Goal: Information Seeking & Learning: Find specific fact

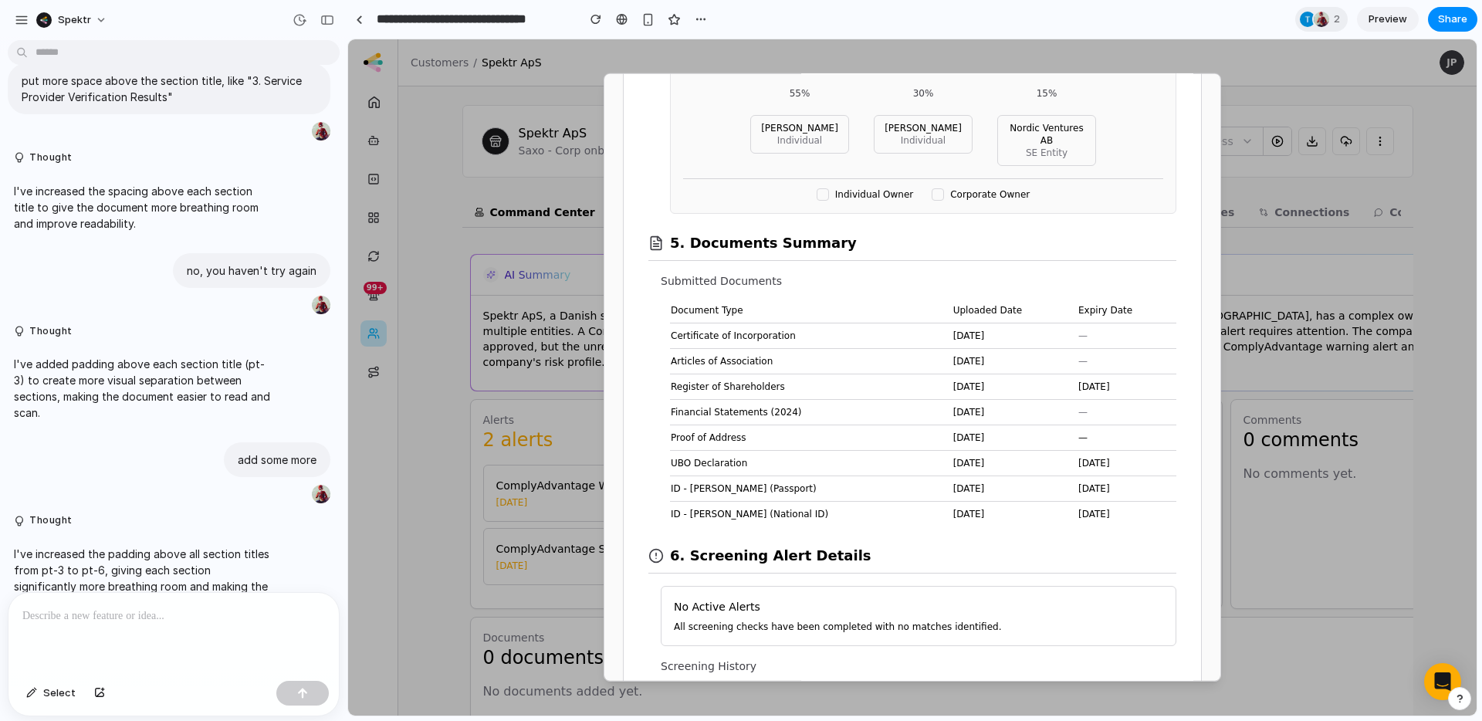
scroll to position [2000, 0]
click at [680, 309] on th "Document Type" at bounding box center [811, 314] width 282 height 25
drag, startPoint x: 669, startPoint y: 313, endPoint x: 809, endPoint y: 320, distance: 139.9
click at [809, 320] on div "Submitted Documents Document Type Uploaded Date Expiry Date Certificate of Inco…" at bounding box center [918, 403] width 515 height 253
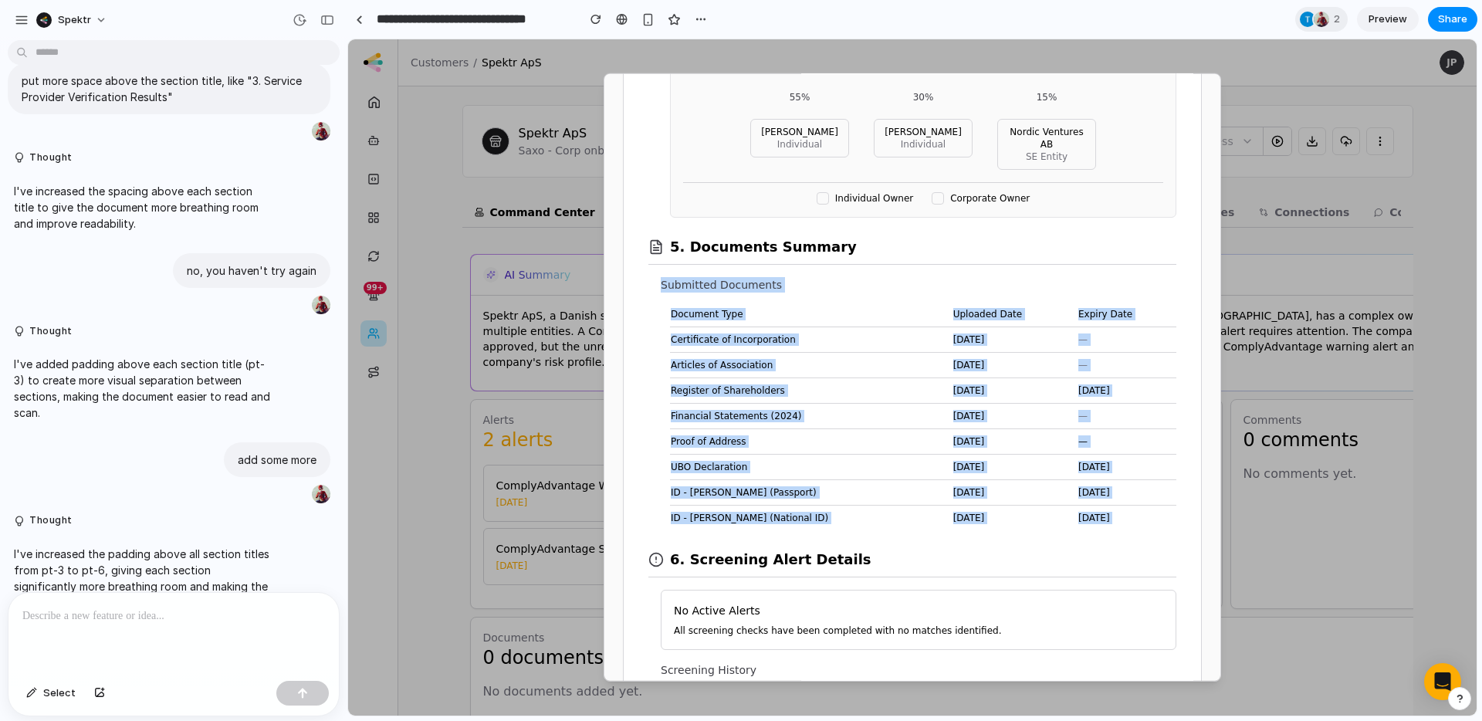
drag, startPoint x: 838, startPoint y: 538, endPoint x: 664, endPoint y: 287, distance: 305.0
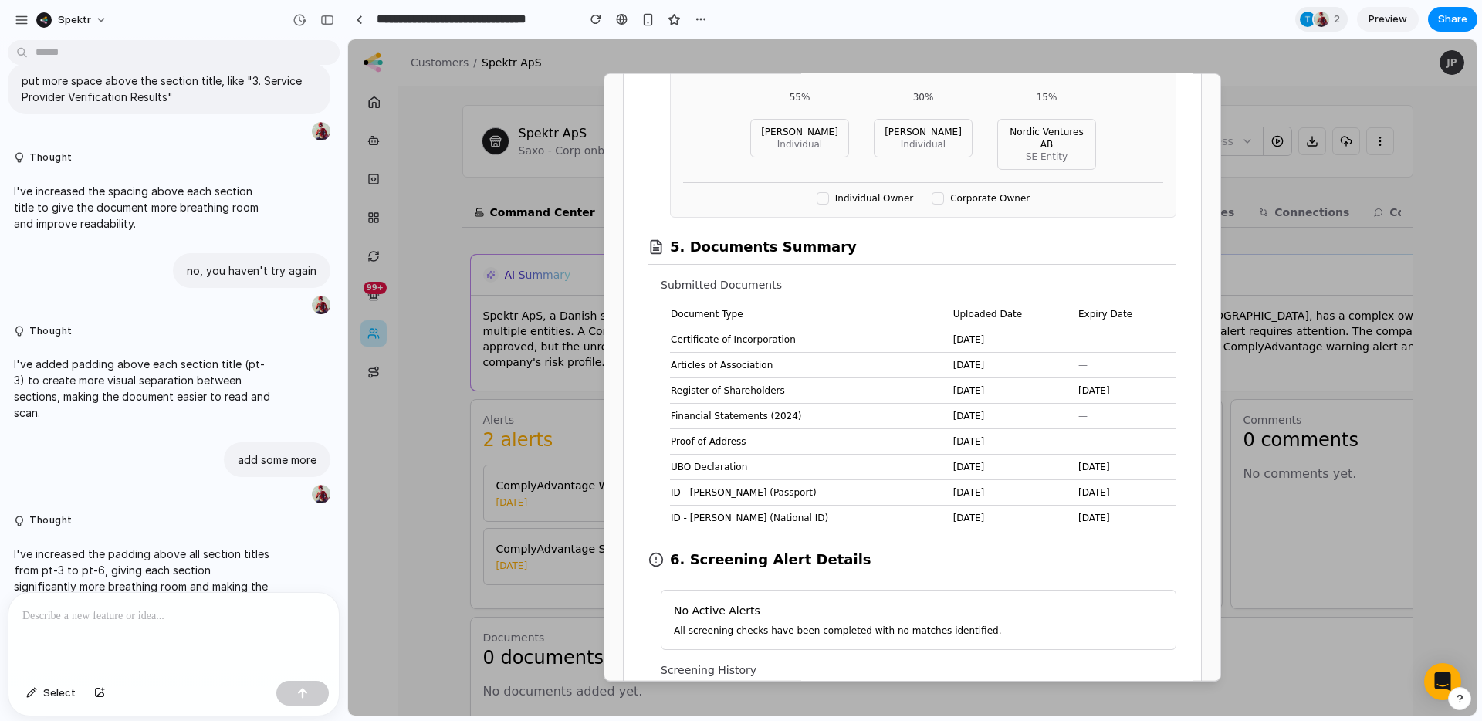
click at [679, 336] on td "Certificate of Incorporation" at bounding box center [811, 338] width 282 height 25
drag, startPoint x: 671, startPoint y: 327, endPoint x: 1145, endPoint y: 519, distance: 511.0
click at [1148, 519] on tbody "Certificate of Incorporation [DATE] — Articles of Association [DATE] — Register…" at bounding box center [923, 428] width 506 height 204
drag, startPoint x: 1145, startPoint y: 519, endPoint x: 1135, endPoint y: 521, distance: 10.3
click at [1145, 519] on td "[DATE]" at bounding box center [1126, 517] width 99 height 25
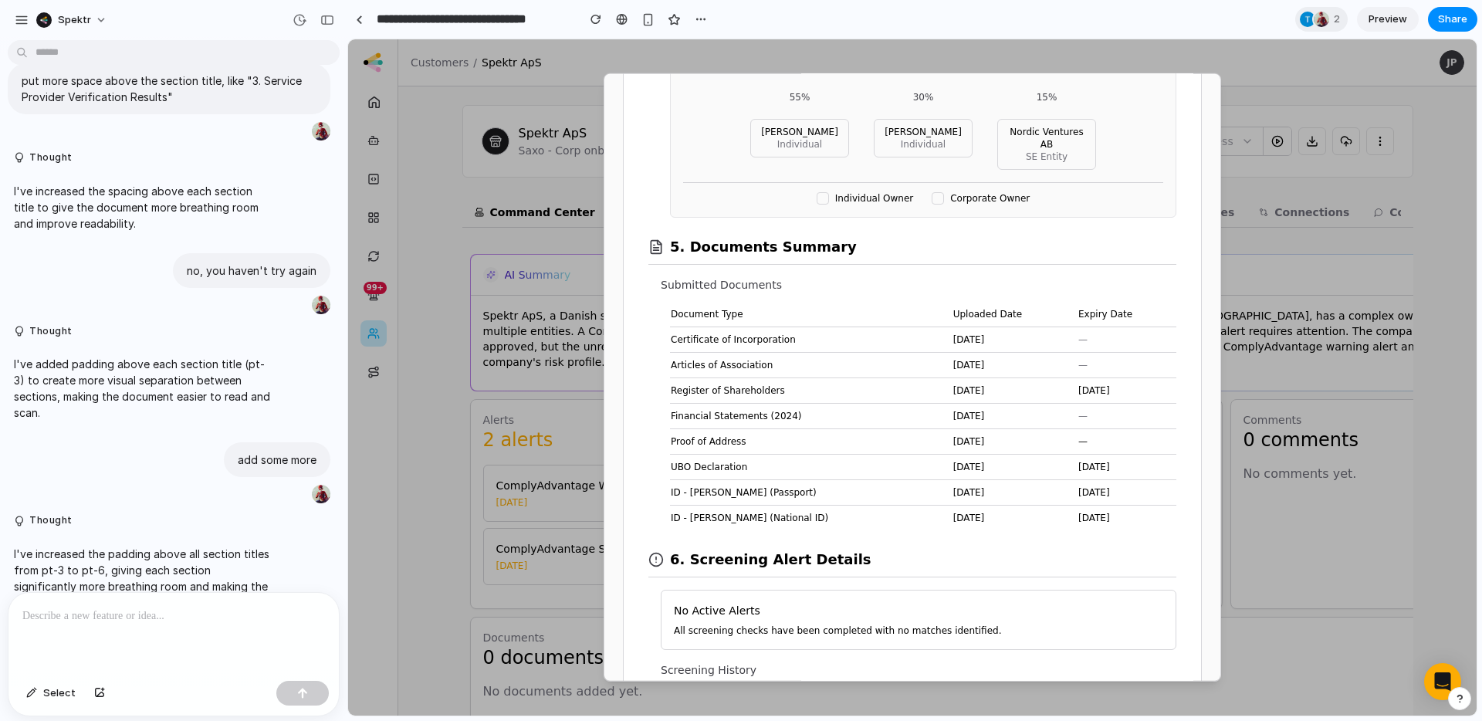
drag, startPoint x: 1069, startPoint y: 492, endPoint x: 664, endPoint y: 309, distance: 444.2
click at [664, 309] on div "Submitted Documents Document Type Uploaded Date Expiry Date Certificate of Inco…" at bounding box center [918, 403] width 515 height 253
drag, startPoint x: 682, startPoint y: 311, endPoint x: 813, endPoint y: 325, distance: 131.9
click at [806, 324] on th "Document Type" at bounding box center [811, 314] width 282 height 25
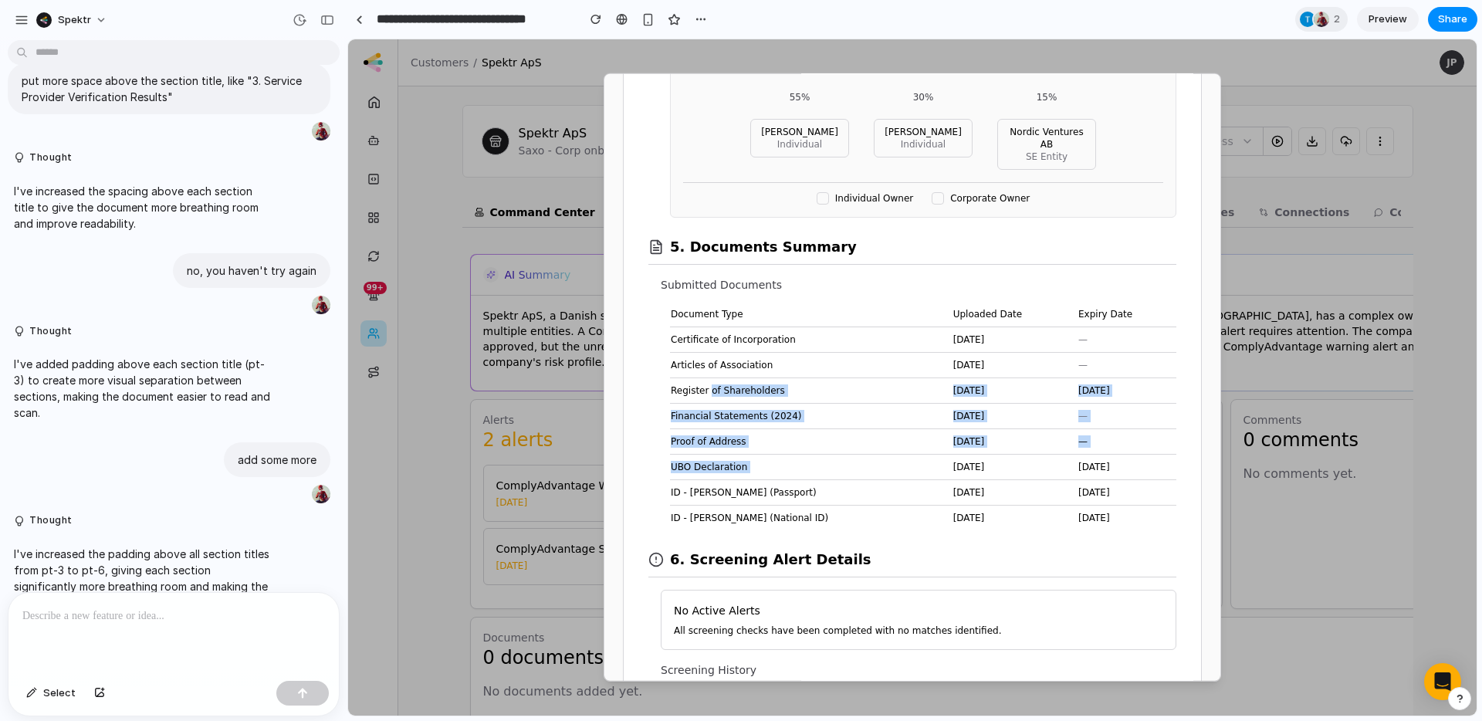
drag, startPoint x: 1003, startPoint y: 453, endPoint x: 710, endPoint y: 383, distance: 301.5
click at [710, 384] on tbody "Certificate of Incorporation [DATE] — Articles of Association [DATE] — Register…" at bounding box center [923, 428] width 506 height 204
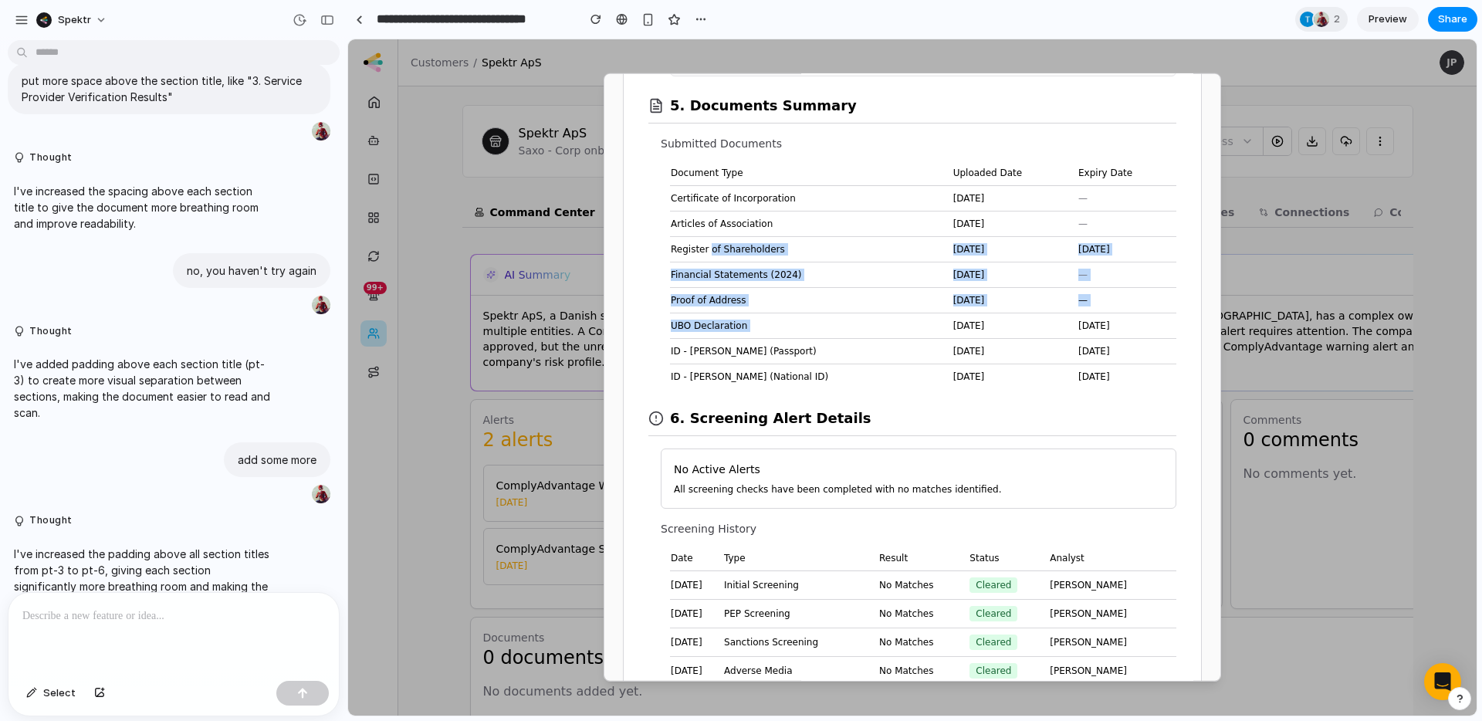
scroll to position [2118, 0]
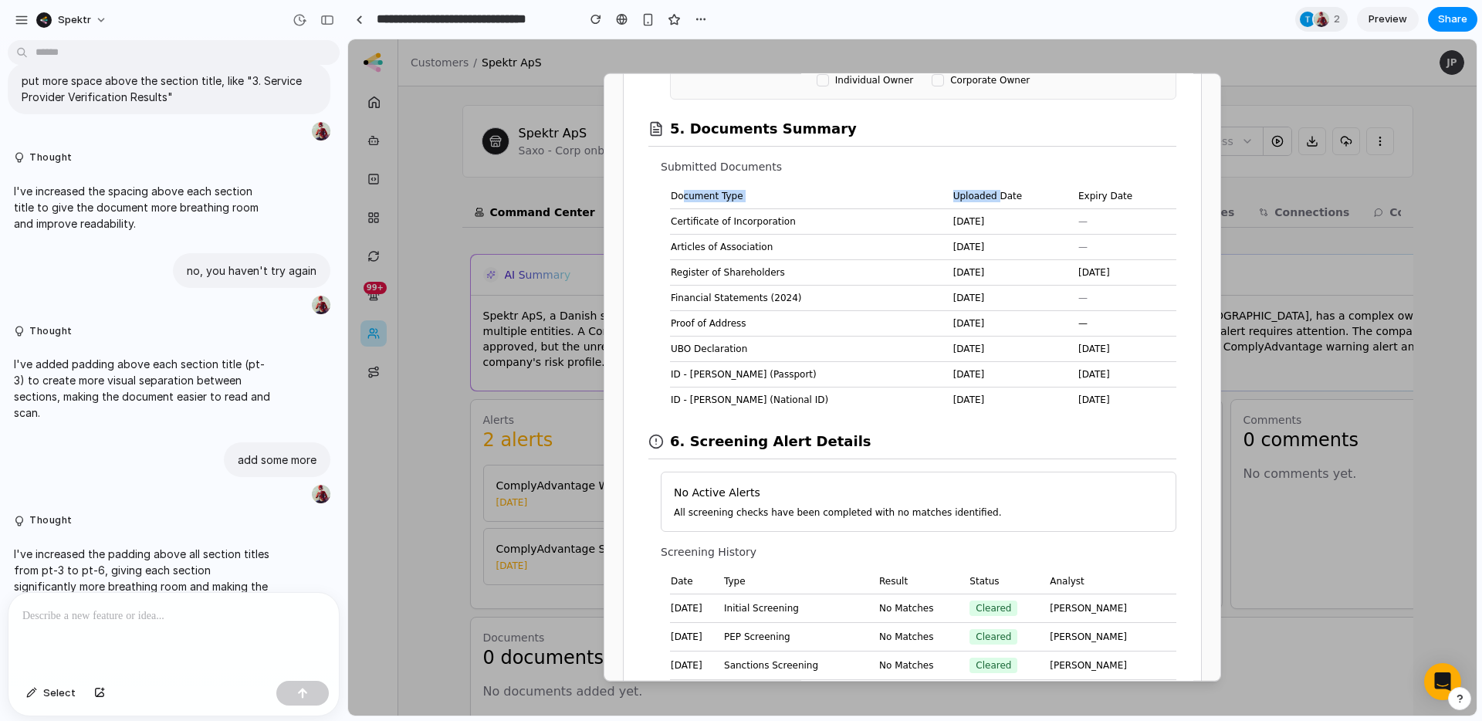
drag, startPoint x: 681, startPoint y: 191, endPoint x: 989, endPoint y: 198, distance: 308.7
click at [989, 198] on tr "Document Type Uploaded Date Expiry Date" at bounding box center [923, 196] width 506 height 25
click at [990, 198] on th "Uploaded Date" at bounding box center [1014, 196] width 125 height 25
drag, startPoint x: 677, startPoint y: 196, endPoint x: 756, endPoint y: 202, distance: 79.7
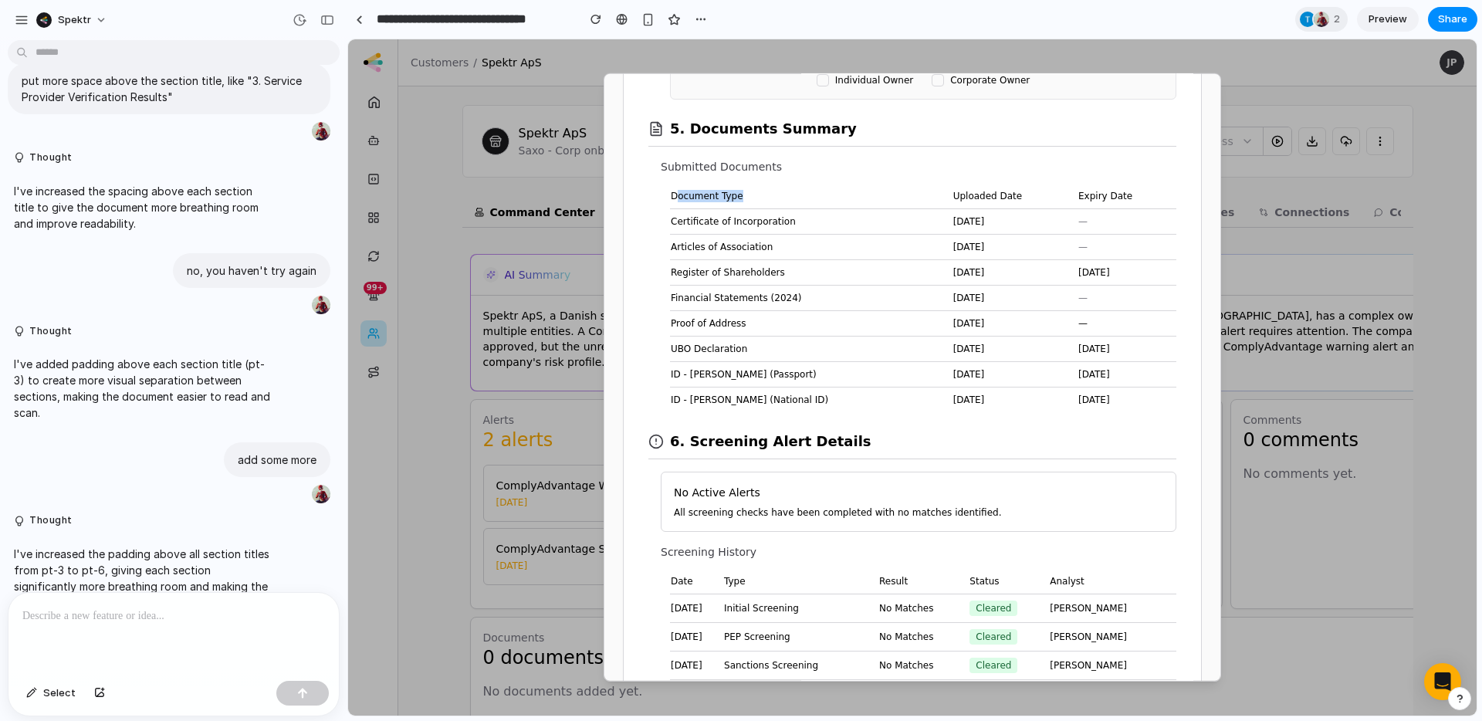
click at [756, 202] on th "Document Type" at bounding box center [811, 196] width 282 height 25
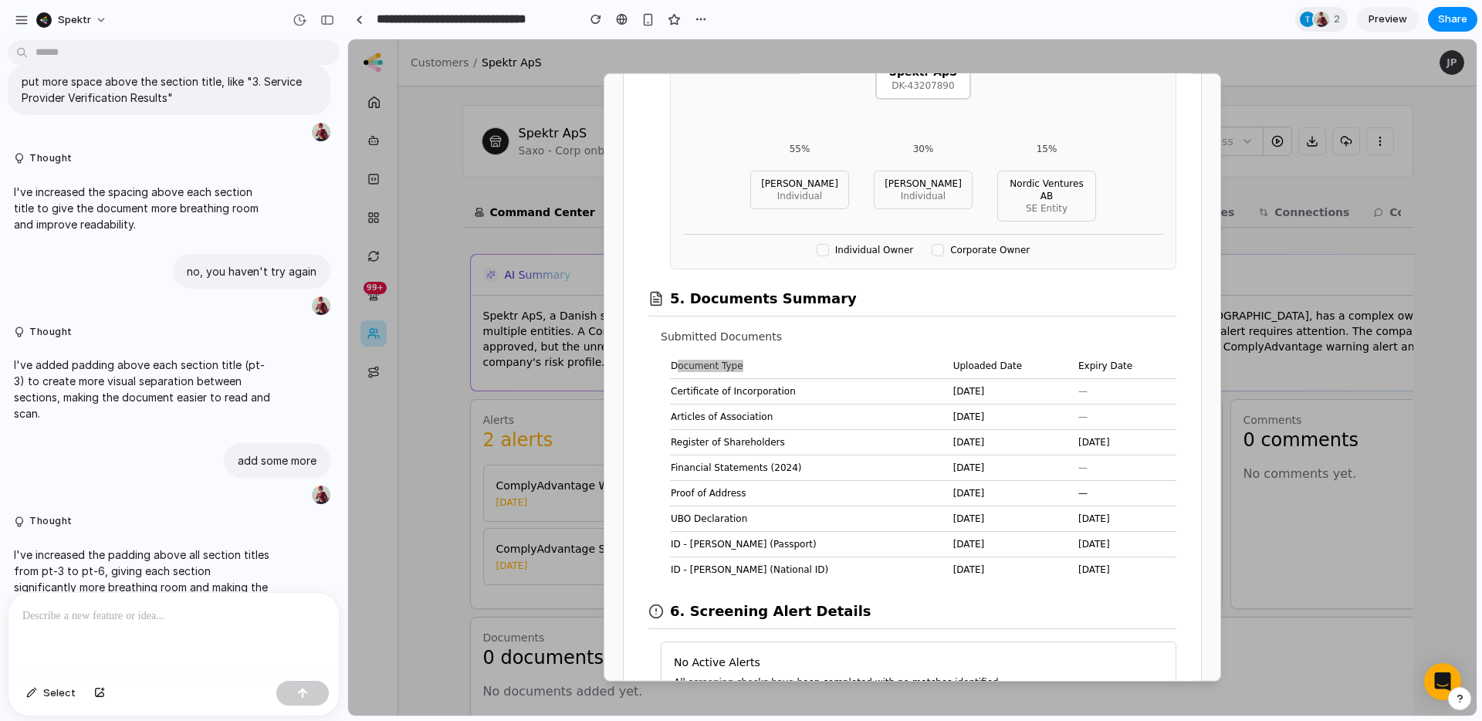
scroll to position [1766, 0]
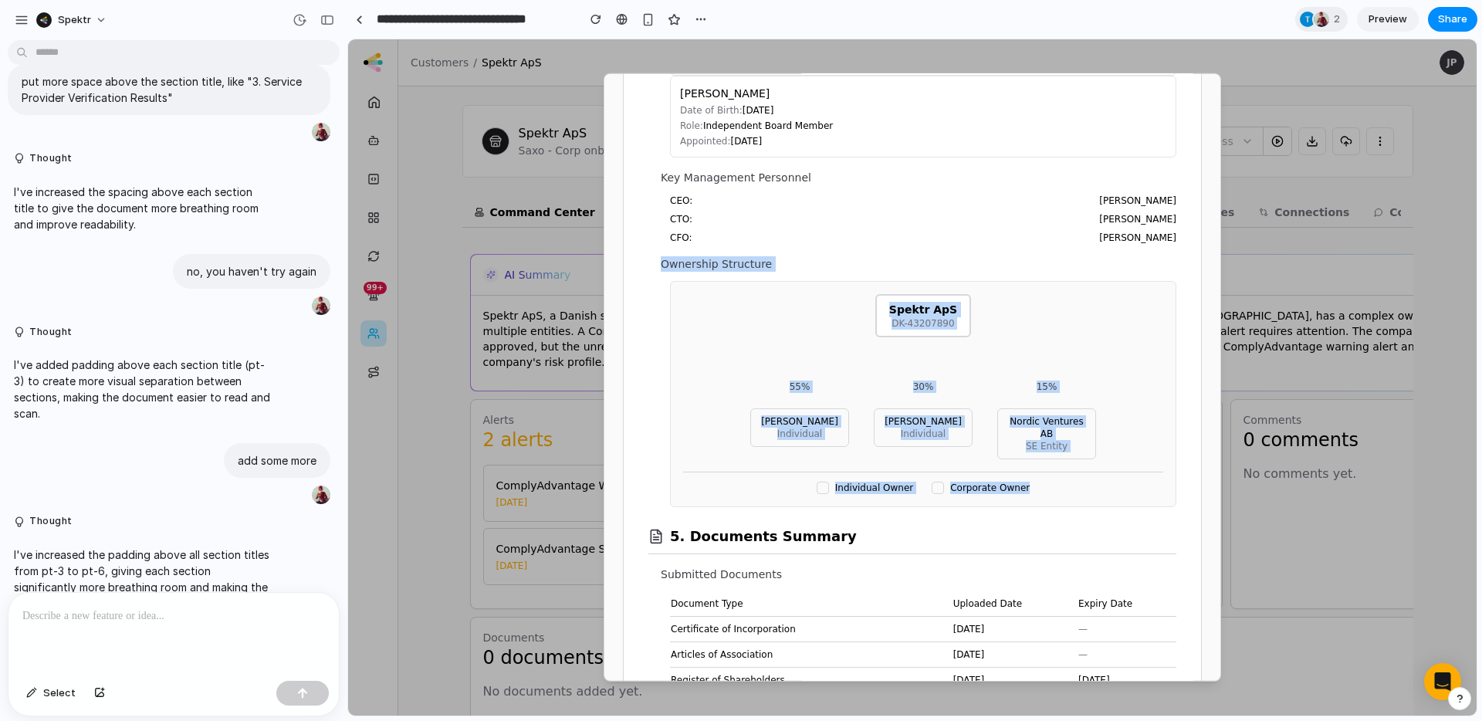
drag, startPoint x: 657, startPoint y: 253, endPoint x: 1134, endPoint y: 501, distance: 538.0
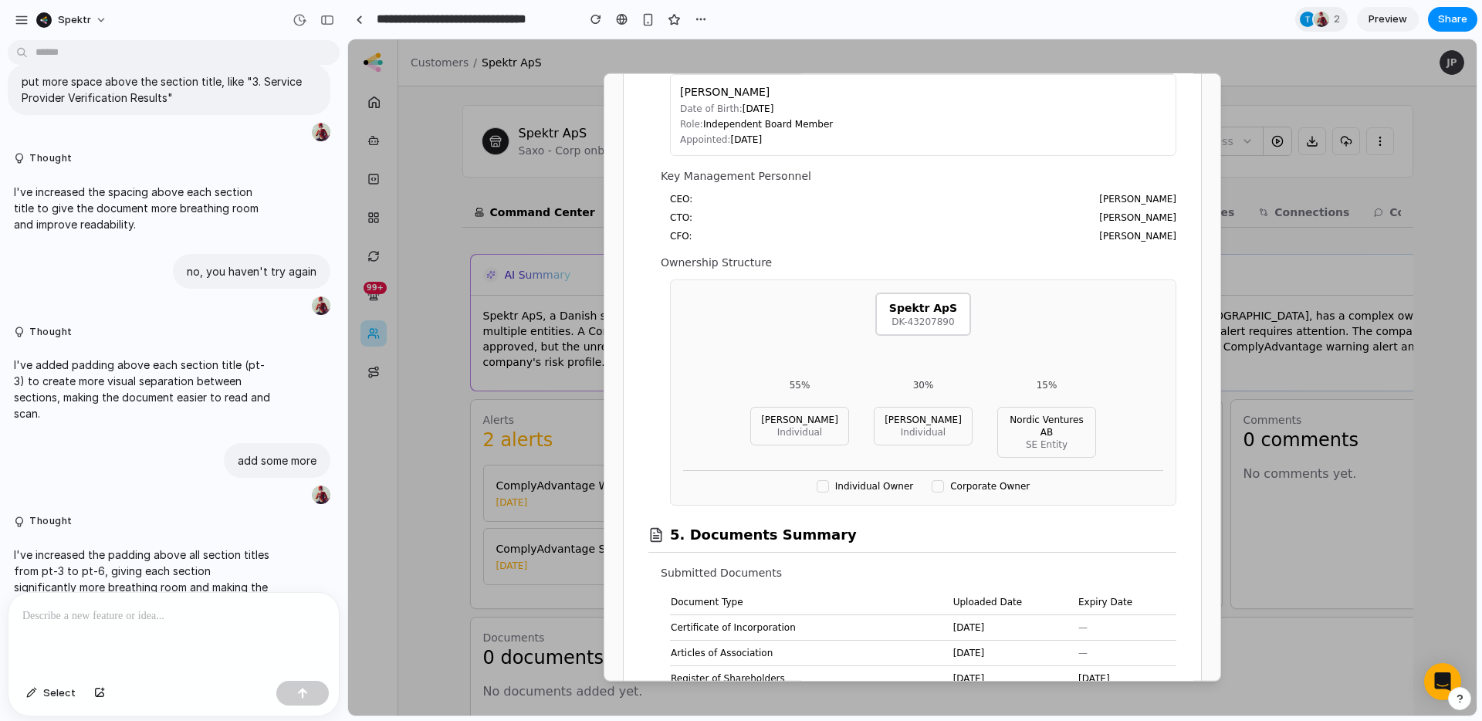
click at [1123, 505] on div "5. Documents Summary" at bounding box center [912, 528] width 528 height 47
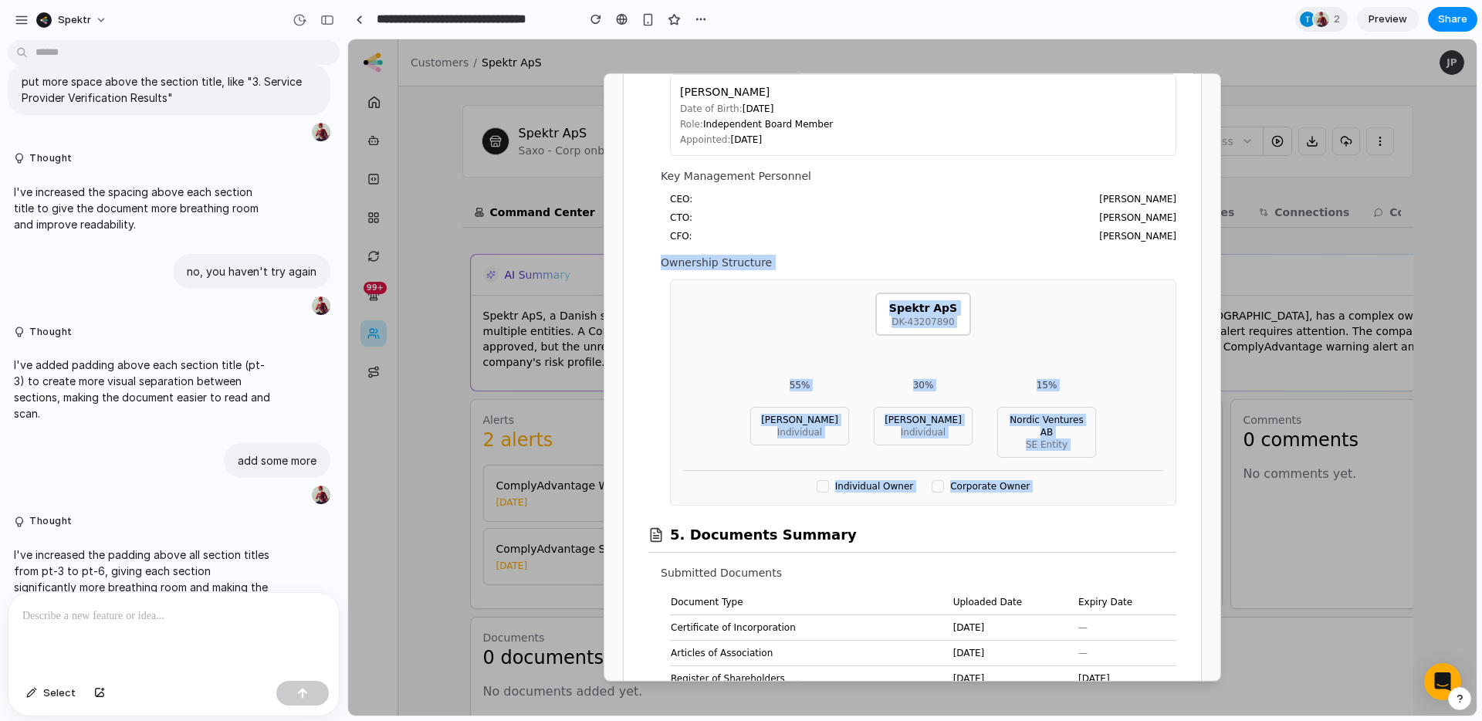
drag, startPoint x: 1122, startPoint y: 512, endPoint x: 660, endPoint y: 267, distance: 522.9
click at [660, 267] on div "Customer Due Diligence Report Entity: Spektr ApS Registration Number: DK-432078…" at bounding box center [911, 118] width 577 height 3406
drag, startPoint x: 660, startPoint y: 262, endPoint x: 1024, endPoint y: 515, distance: 444.0
click at [1024, 515] on div "Customer Due Diligence Report Entity: Spektr ApS Registration Number: DK-432078…" at bounding box center [911, 118] width 577 height 3406
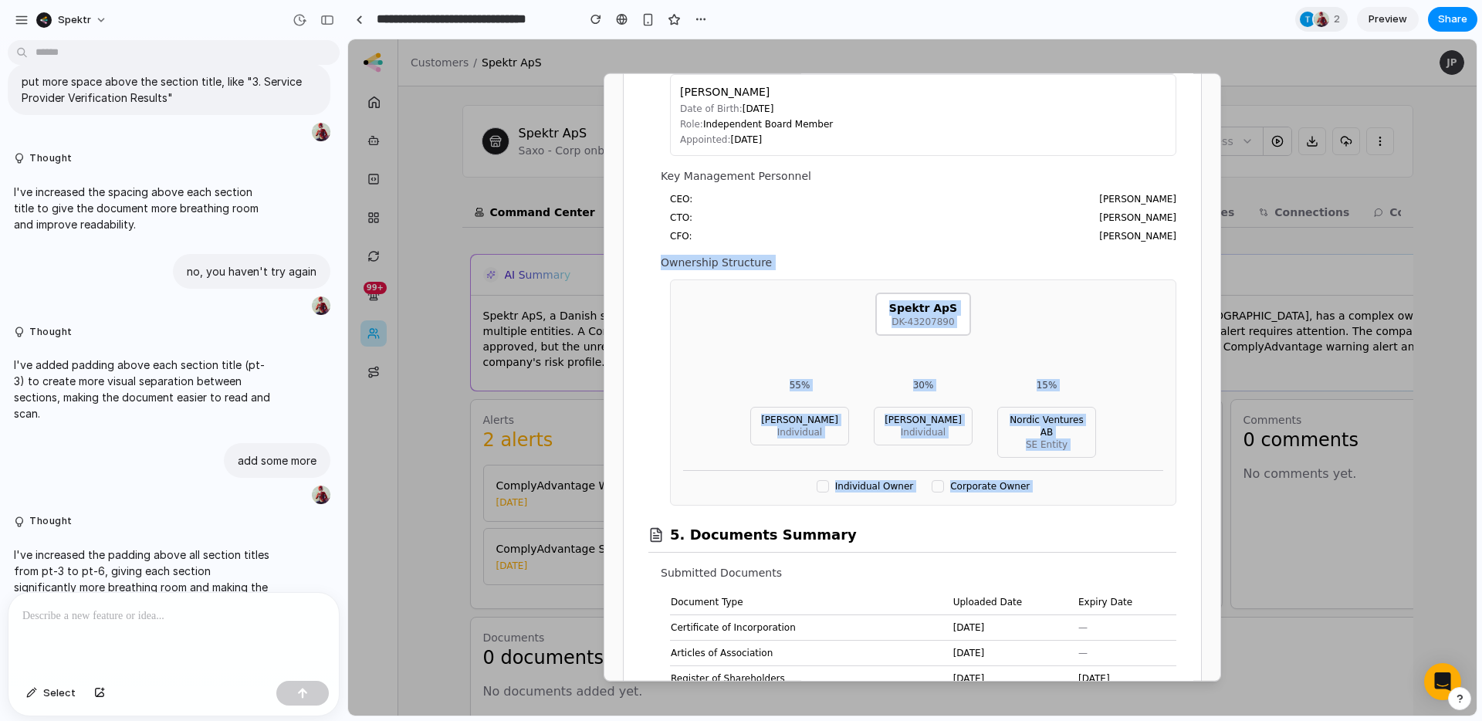
click at [1024, 515] on div "5. Documents Summary" at bounding box center [912, 528] width 528 height 47
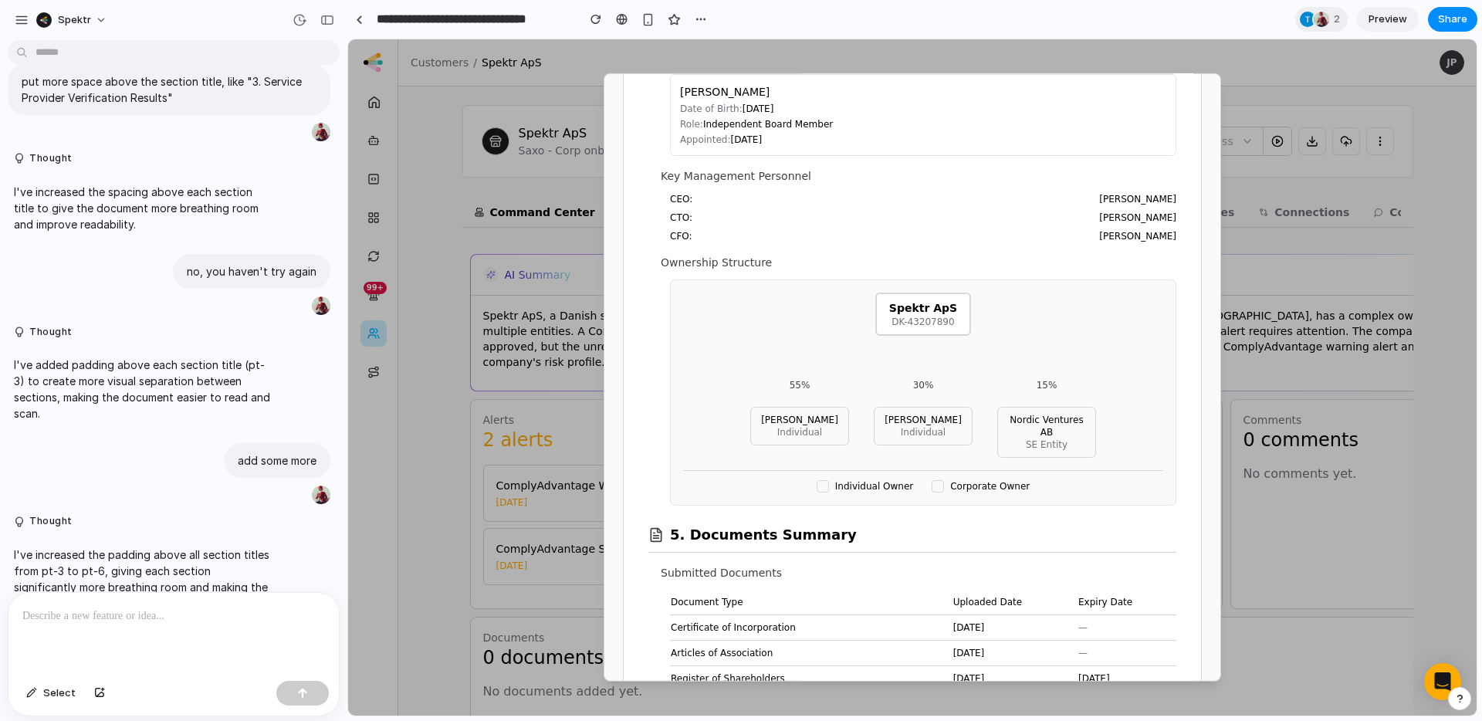
click at [653, 517] on div "5. Documents Summary" at bounding box center [912, 528] width 528 height 47
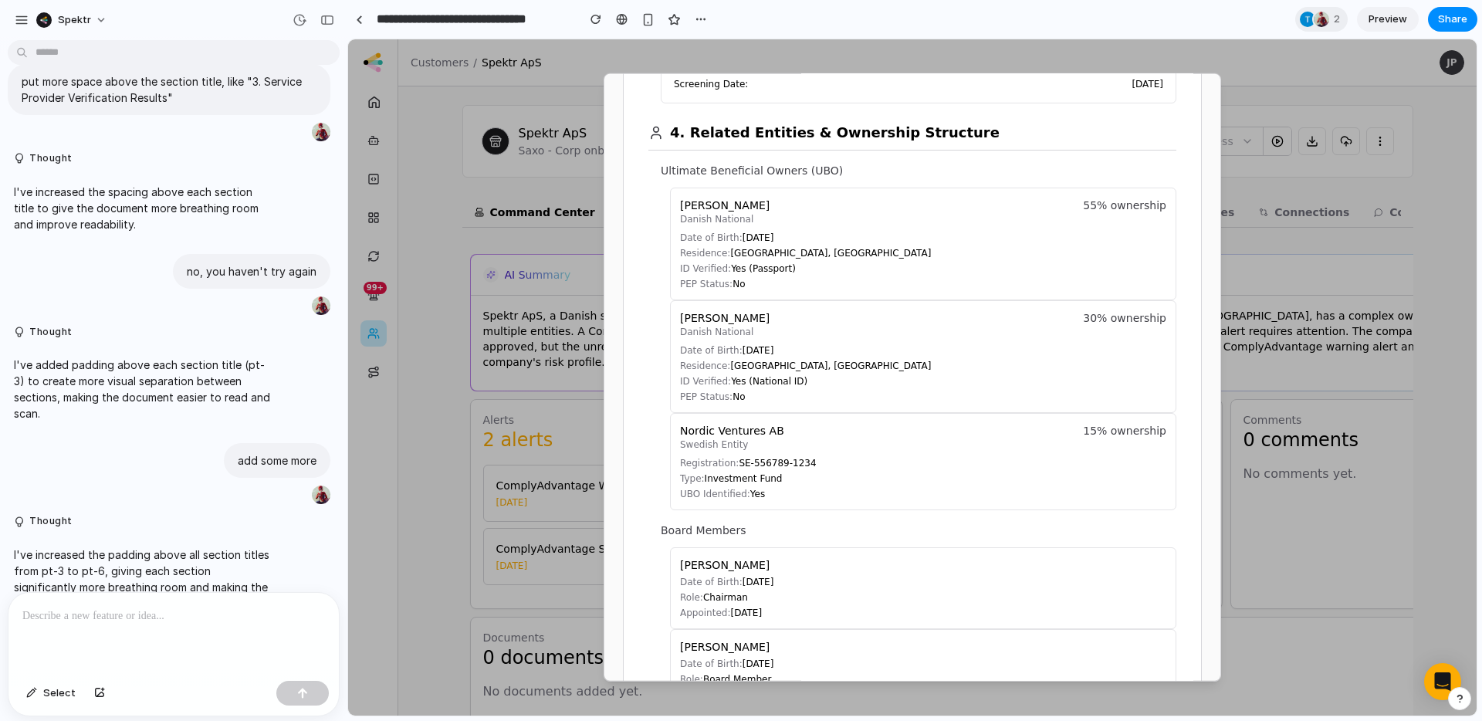
scroll to position [1077, 0]
drag, startPoint x: 759, startPoint y: 438, endPoint x: 684, endPoint y: 197, distance: 252.9
click at [684, 197] on div "[PERSON_NAME] Danish National 55% ownership Date of Birth: [DEMOGRAPHIC_DATA] R…" at bounding box center [923, 347] width 506 height 323
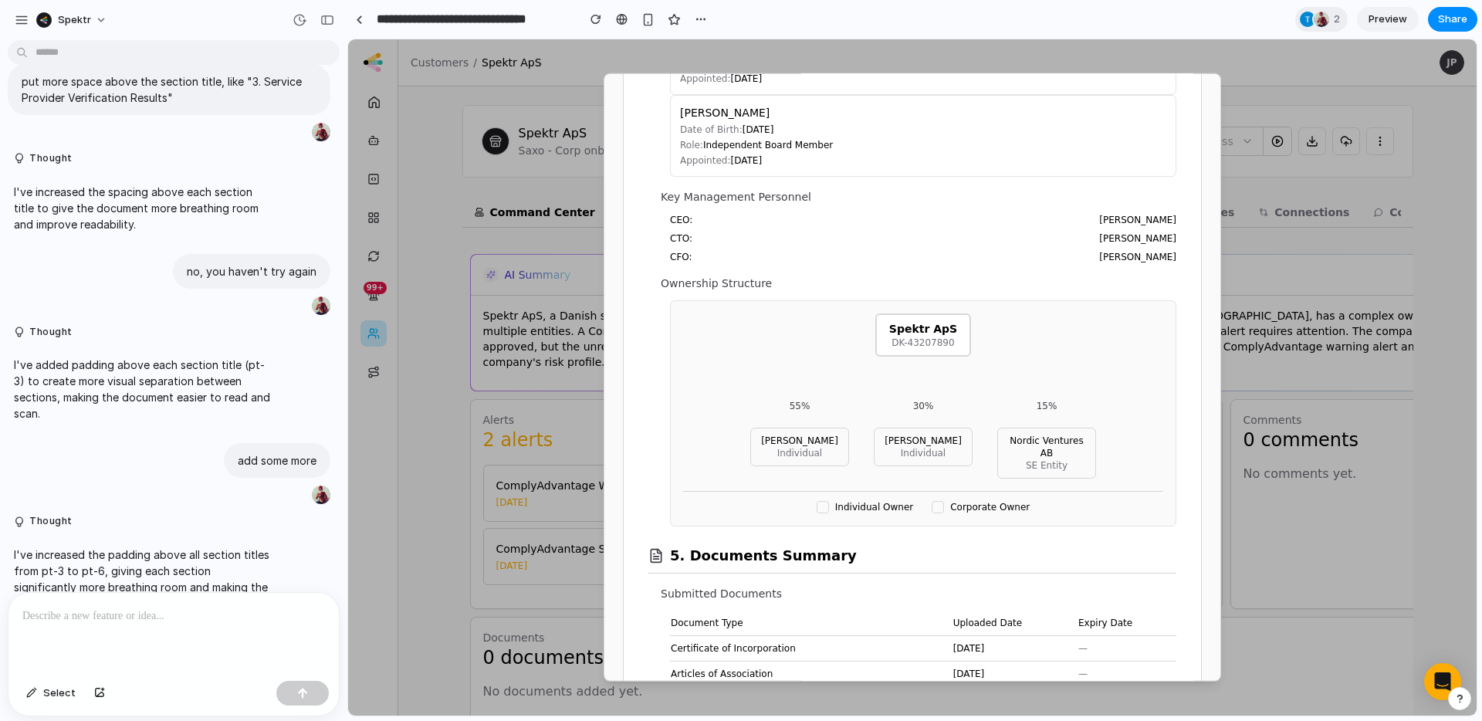
scroll to position [1691, 0]
click at [845, 479] on div "55% [PERSON_NAME] Individual 30% [PERSON_NAME] Individual 15% [DEMOGRAPHIC_DATA…" at bounding box center [923, 440] width 480 height 79
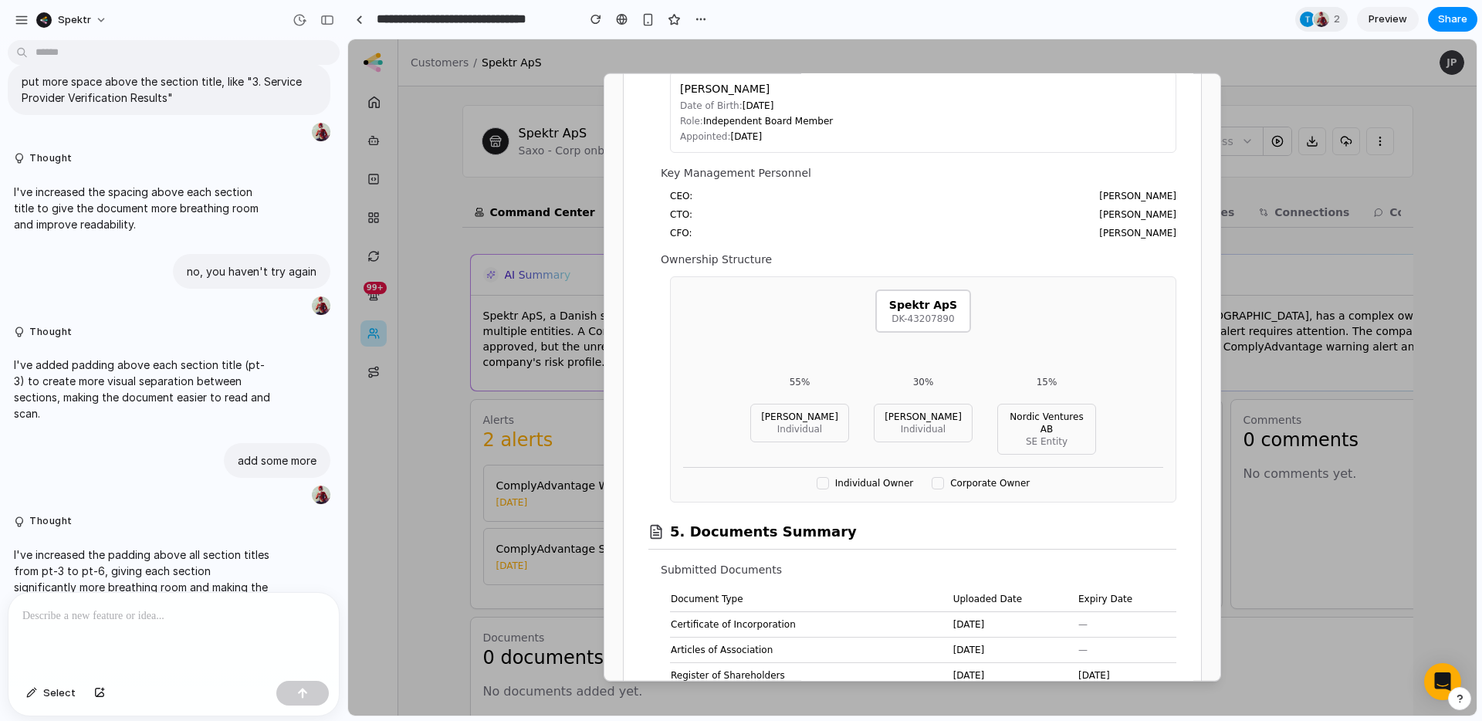
scroll to position [1713, 0]
drag, startPoint x: 657, startPoint y: 262, endPoint x: 795, endPoint y: 262, distance: 137.4
click at [768, 257] on p "Ownership Structure" at bounding box center [918, 261] width 515 height 15
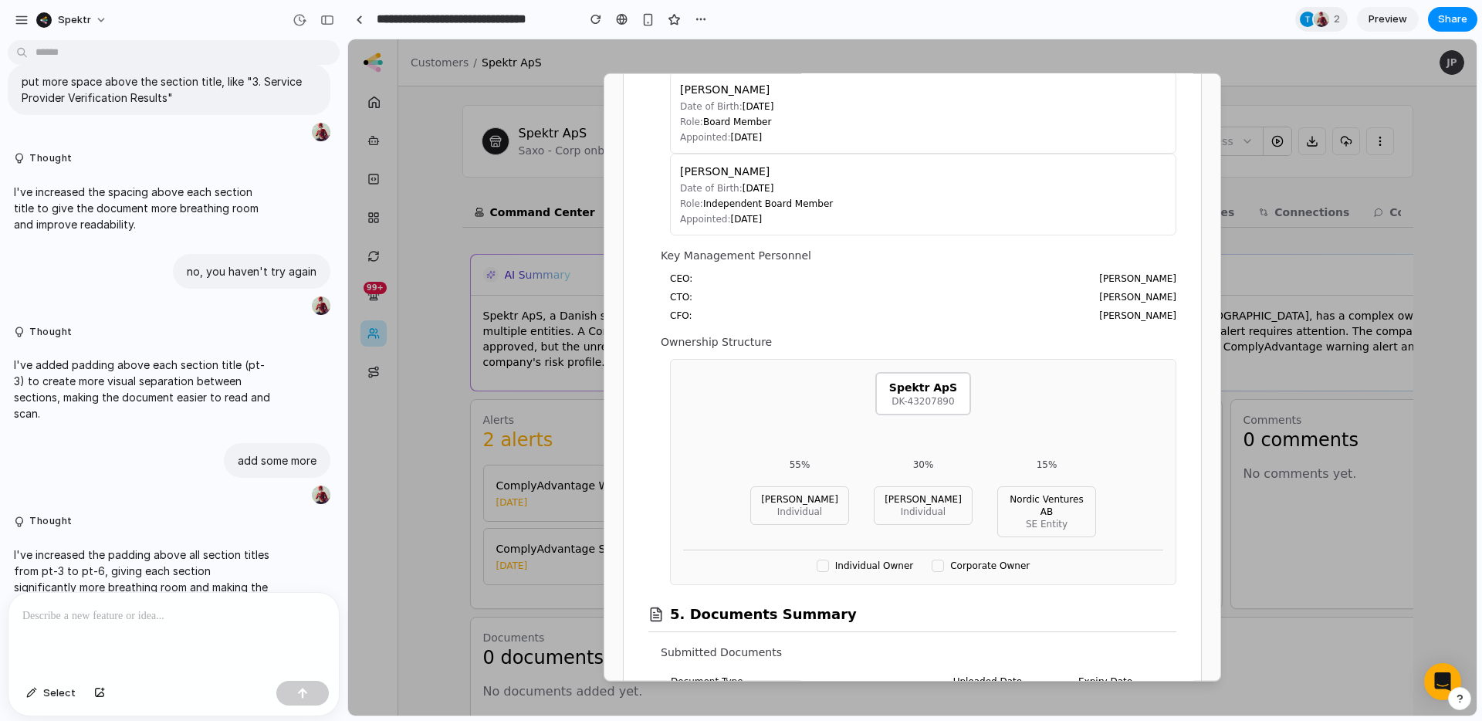
scroll to position [1634, 0]
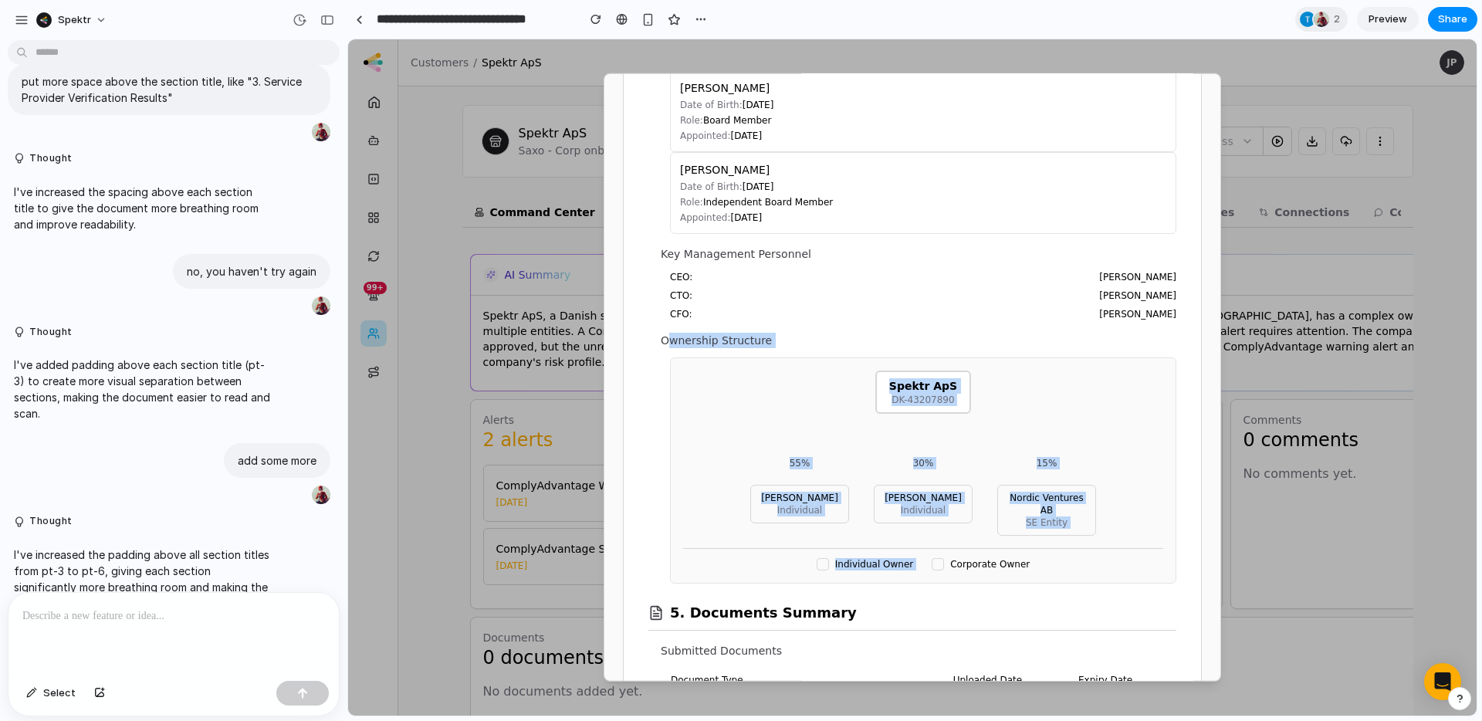
drag, startPoint x: 667, startPoint y: 336, endPoint x: 992, endPoint y: 543, distance: 385.7
click at [992, 542] on div "Ownership Structure Spektr ApS DK-43207890 55% [PERSON_NAME] Individual 30% [PE…" at bounding box center [918, 458] width 515 height 251
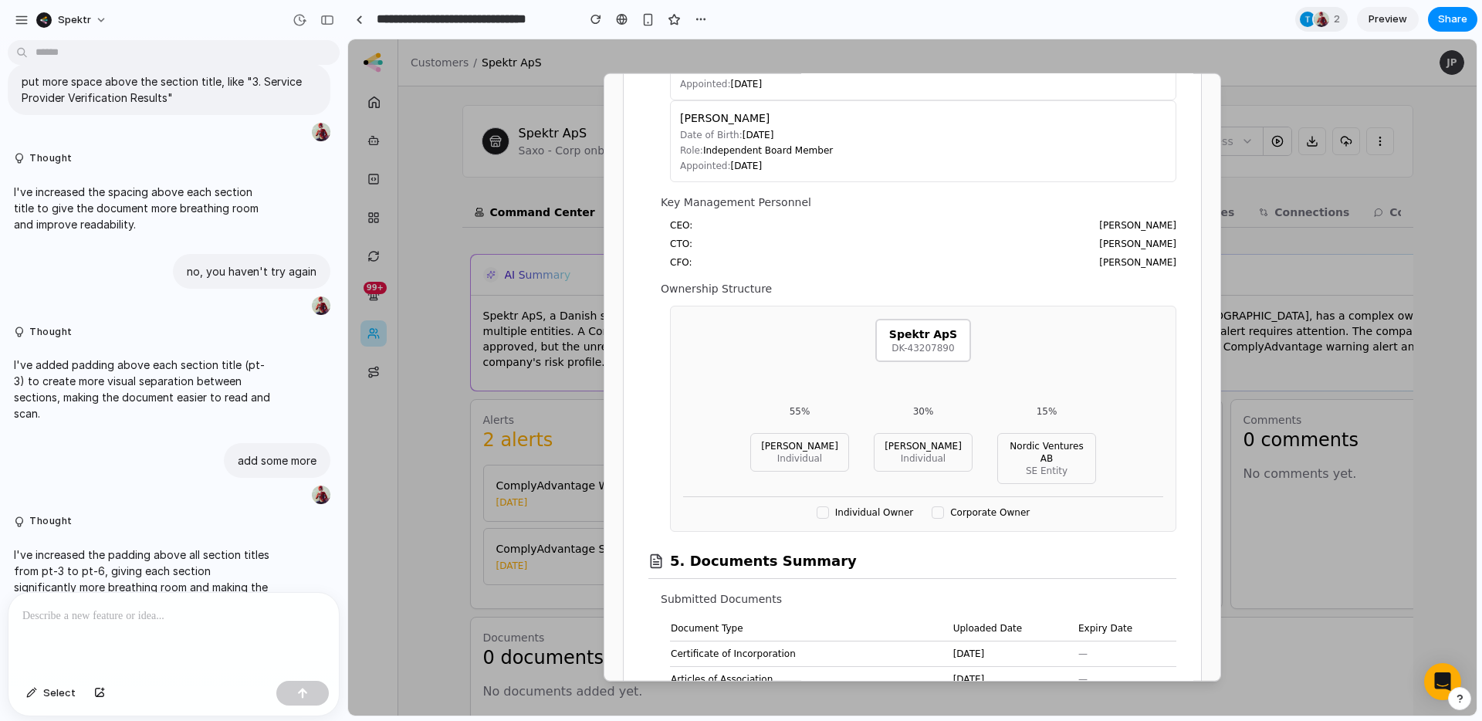
click at [984, 543] on div "5. Documents Summary" at bounding box center [912, 555] width 528 height 47
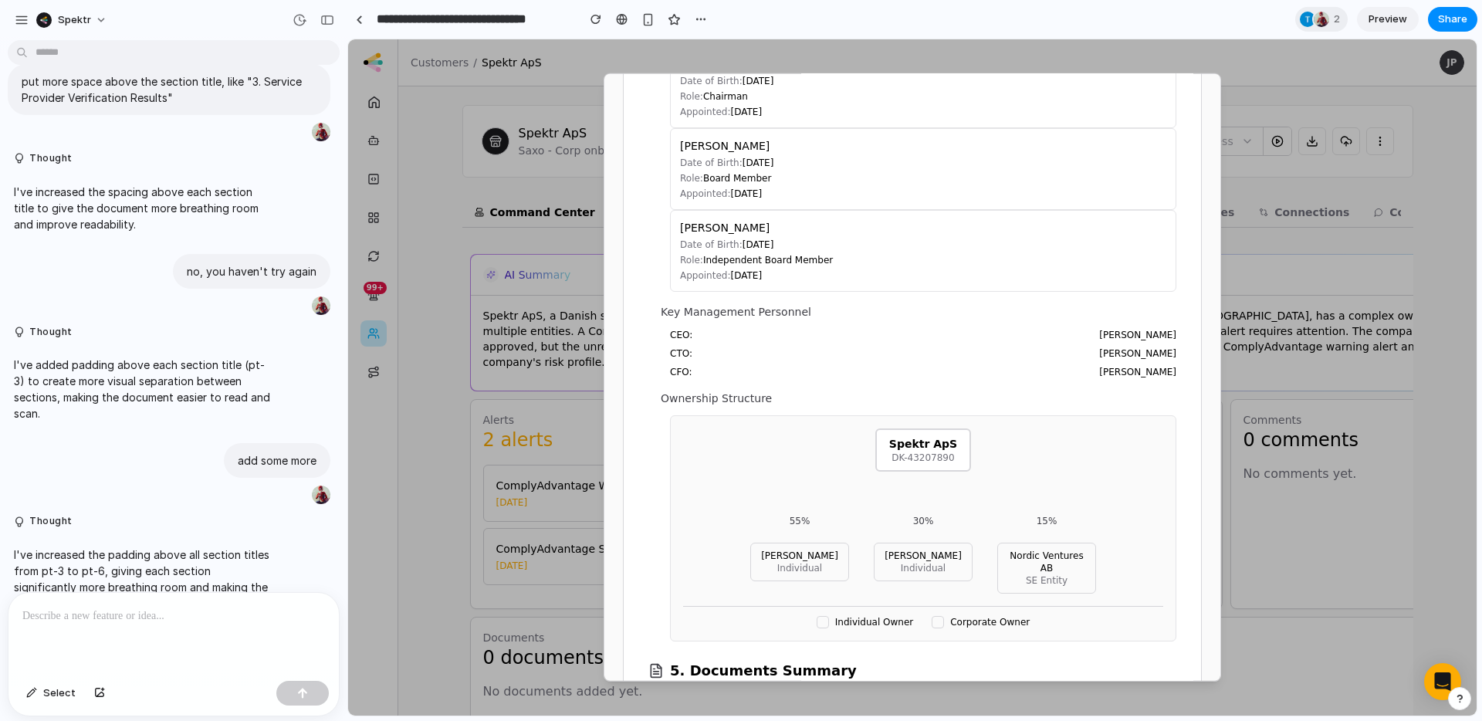
scroll to position [1576, 0]
drag, startPoint x: 662, startPoint y: 309, endPoint x: 1158, endPoint y: 375, distance: 500.6
click at [1178, 370] on div "Customer Due Diligence Report Entity: Spektr ApS Registration Number: DK-432078…" at bounding box center [911, 255] width 577 height 3406
click at [1159, 376] on span "[PERSON_NAME]" at bounding box center [1137, 373] width 77 height 12
drag, startPoint x: 1024, startPoint y: 358, endPoint x: 656, endPoint y: 311, distance: 371.1
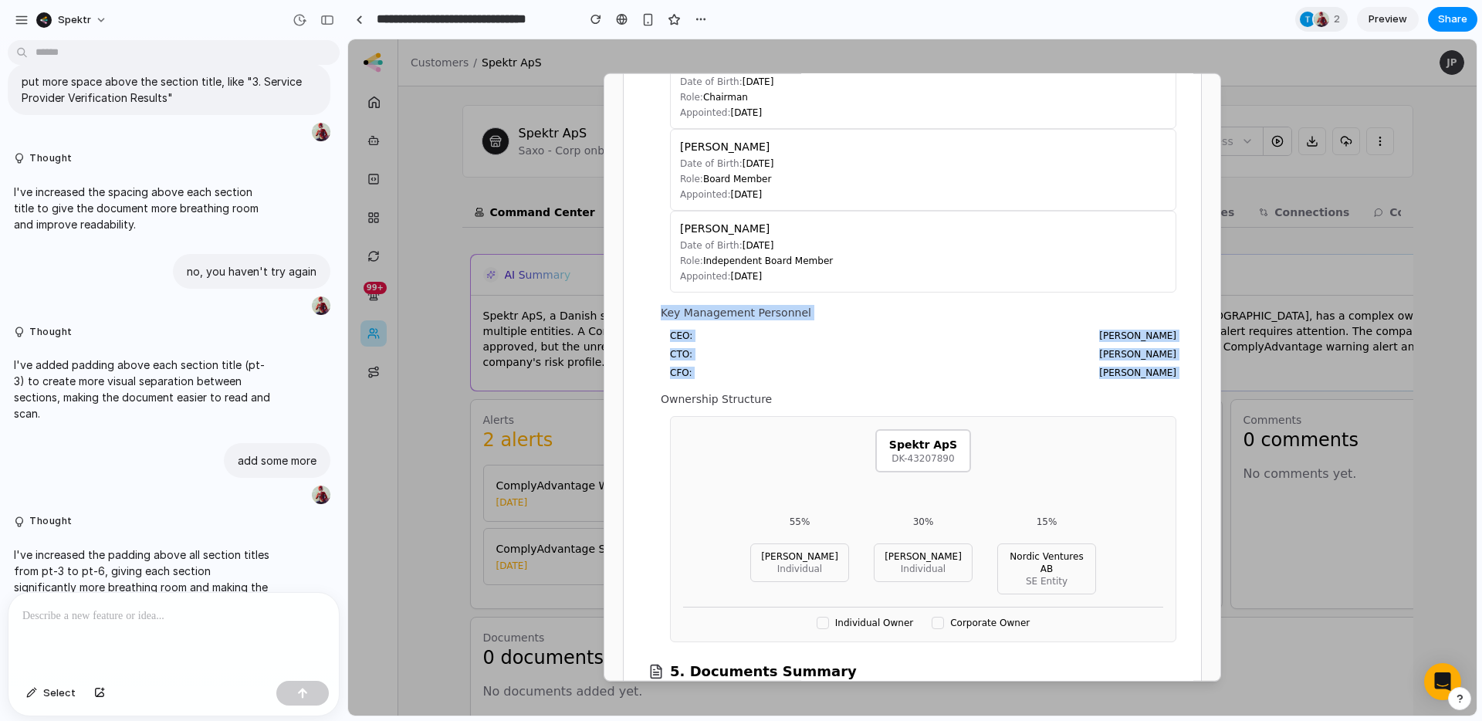
click at [656, 311] on div "Customer Due Diligence Report Entity: Spektr ApS Registration Number: DK-432078…" at bounding box center [911, 255] width 577 height 3406
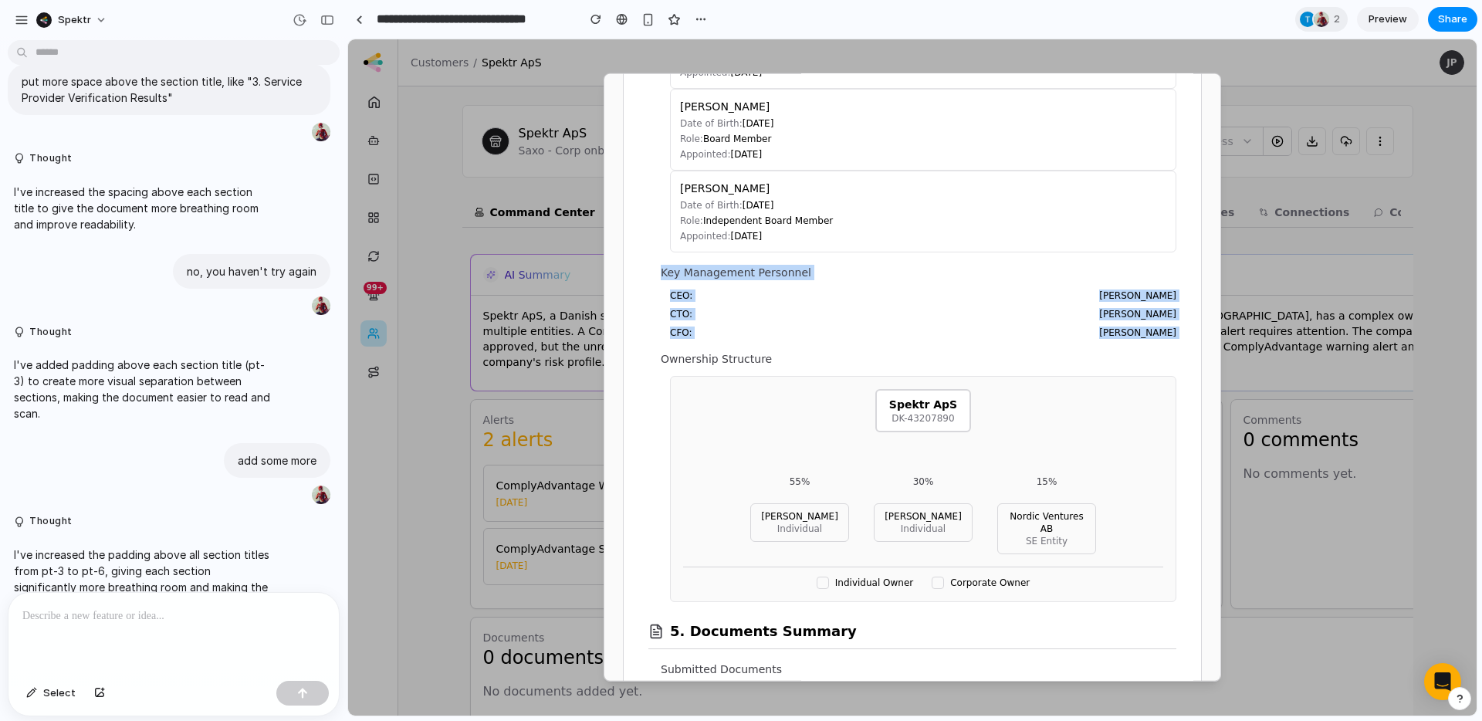
scroll to position [1598, 0]
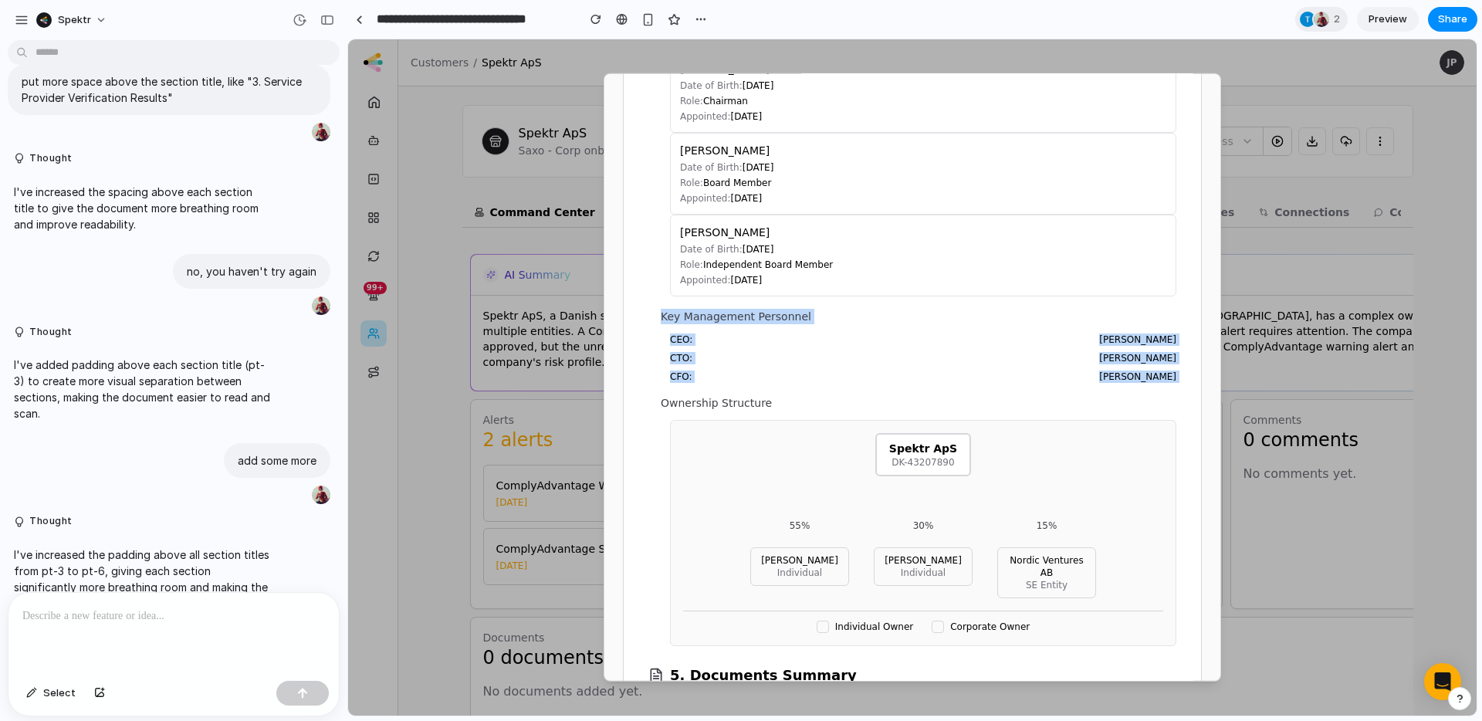
click at [683, 318] on p "Key Management Personnel" at bounding box center [918, 316] width 515 height 15
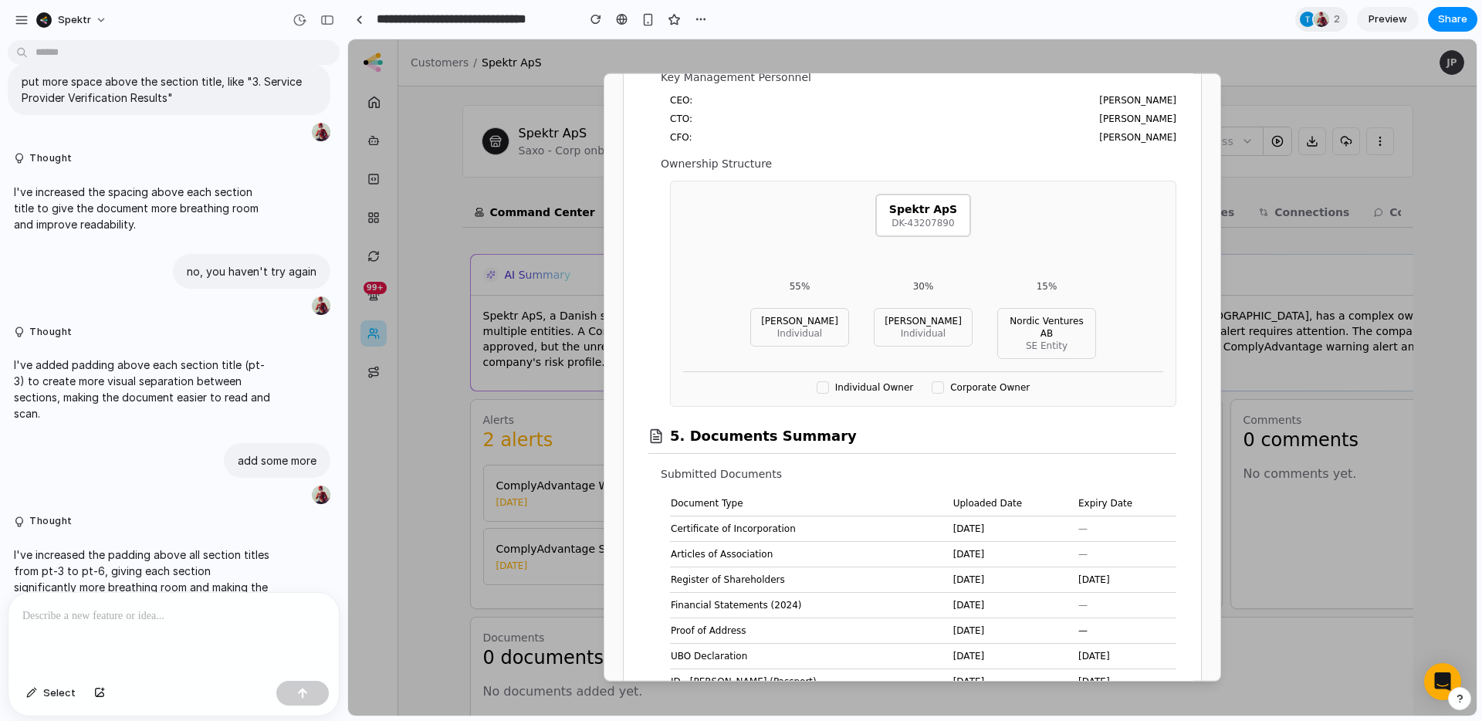
scroll to position [1778, 0]
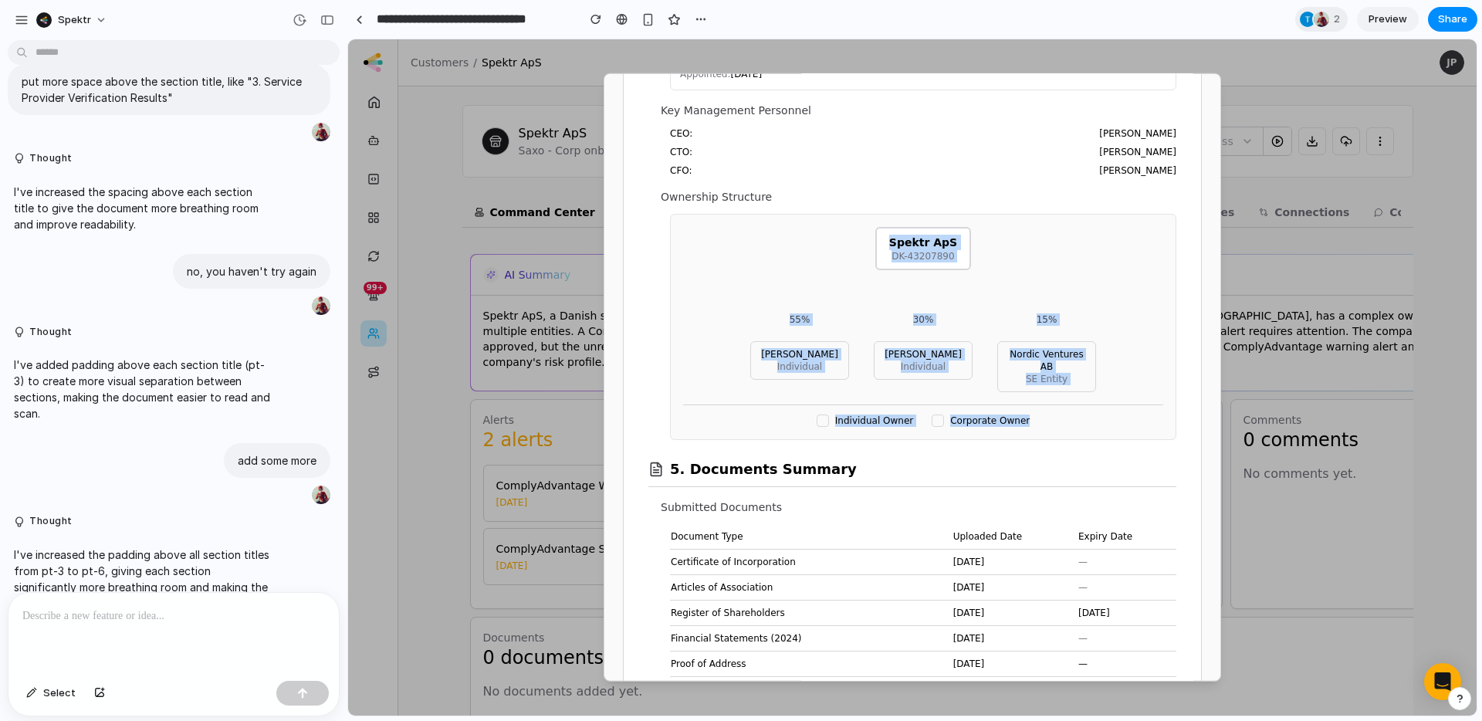
drag, startPoint x: 1045, startPoint y: 429, endPoint x: 667, endPoint y: 208, distance: 437.8
click at [667, 208] on div "Ownership Structure Spektr ApS DK-43207890 55% [PERSON_NAME] Individual 30% [PE…" at bounding box center [918, 314] width 515 height 251
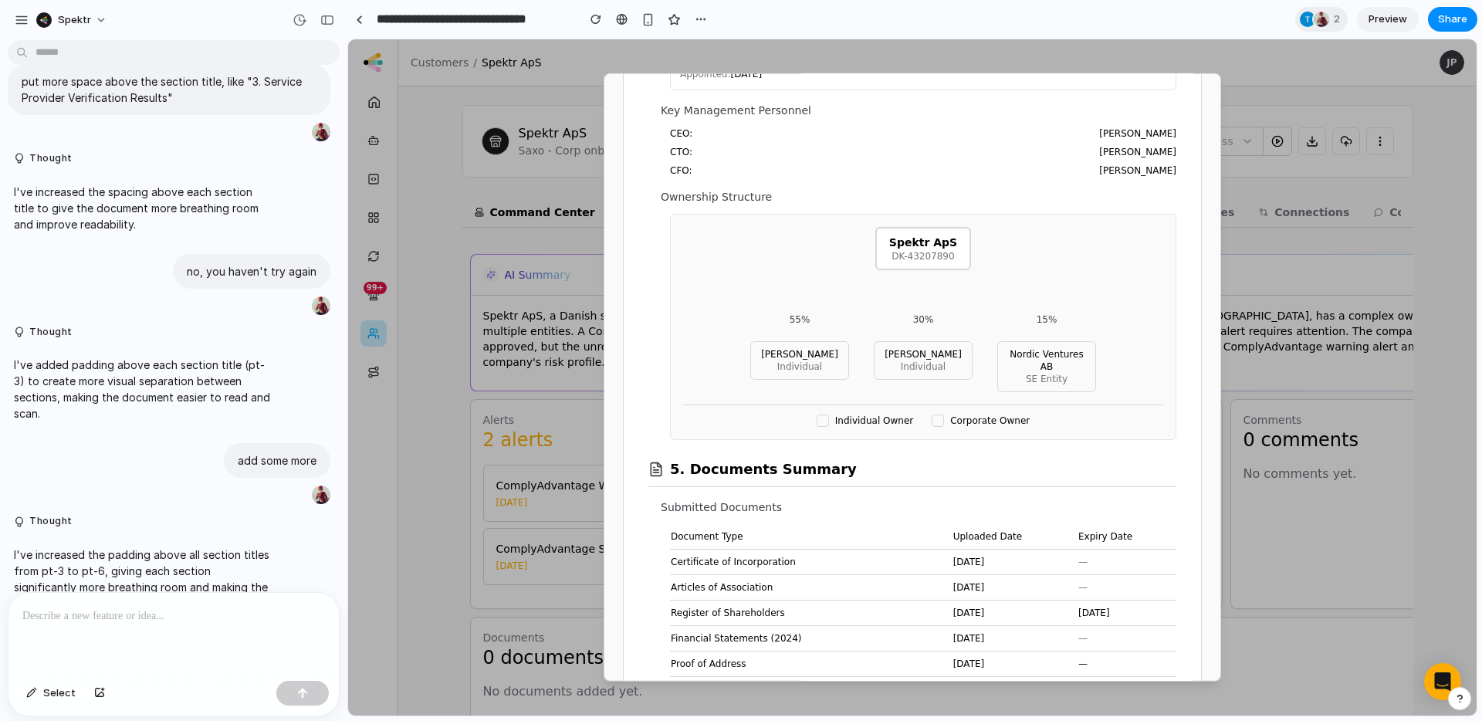
click at [661, 351] on div "Ownership Structure Spektr ApS DK-43207890 55% [PERSON_NAME] Individual 30% [PE…" at bounding box center [918, 314] width 515 height 251
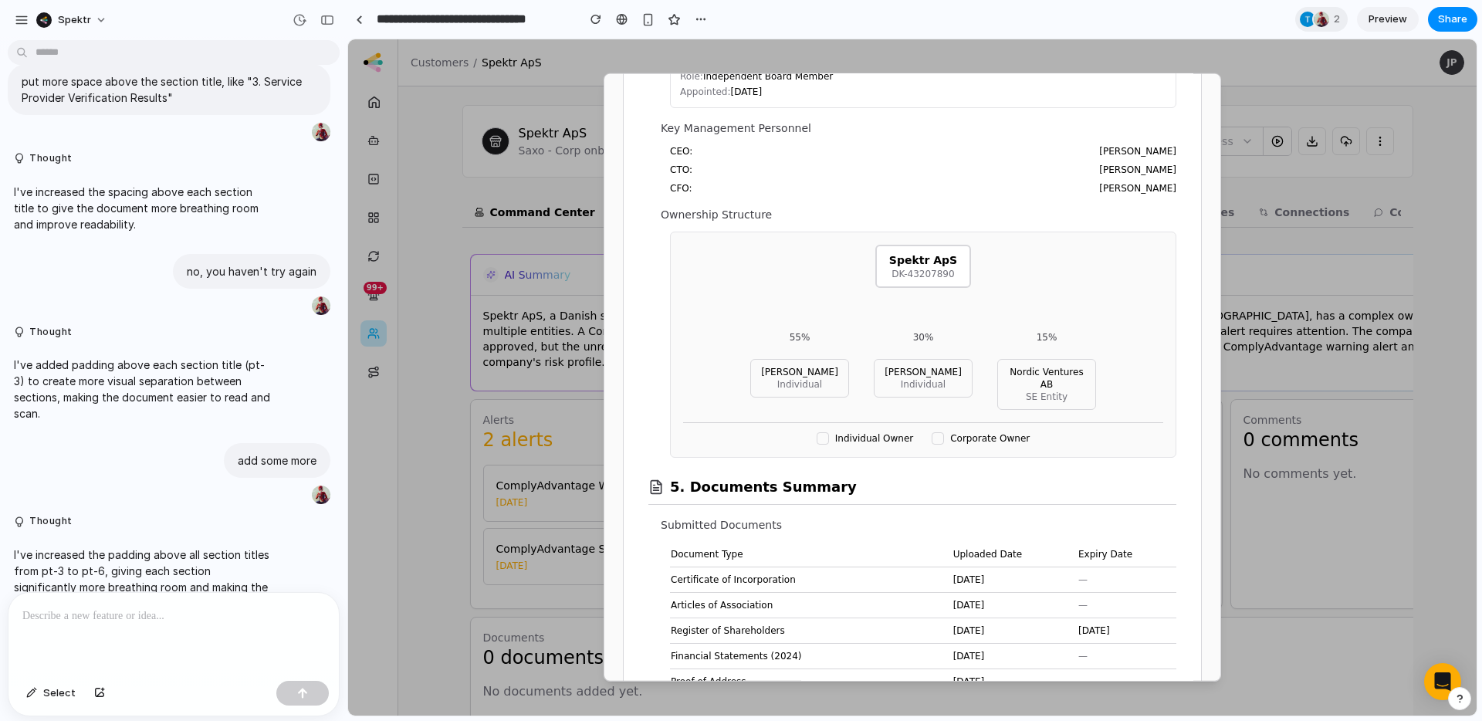
scroll to position [1754, 0]
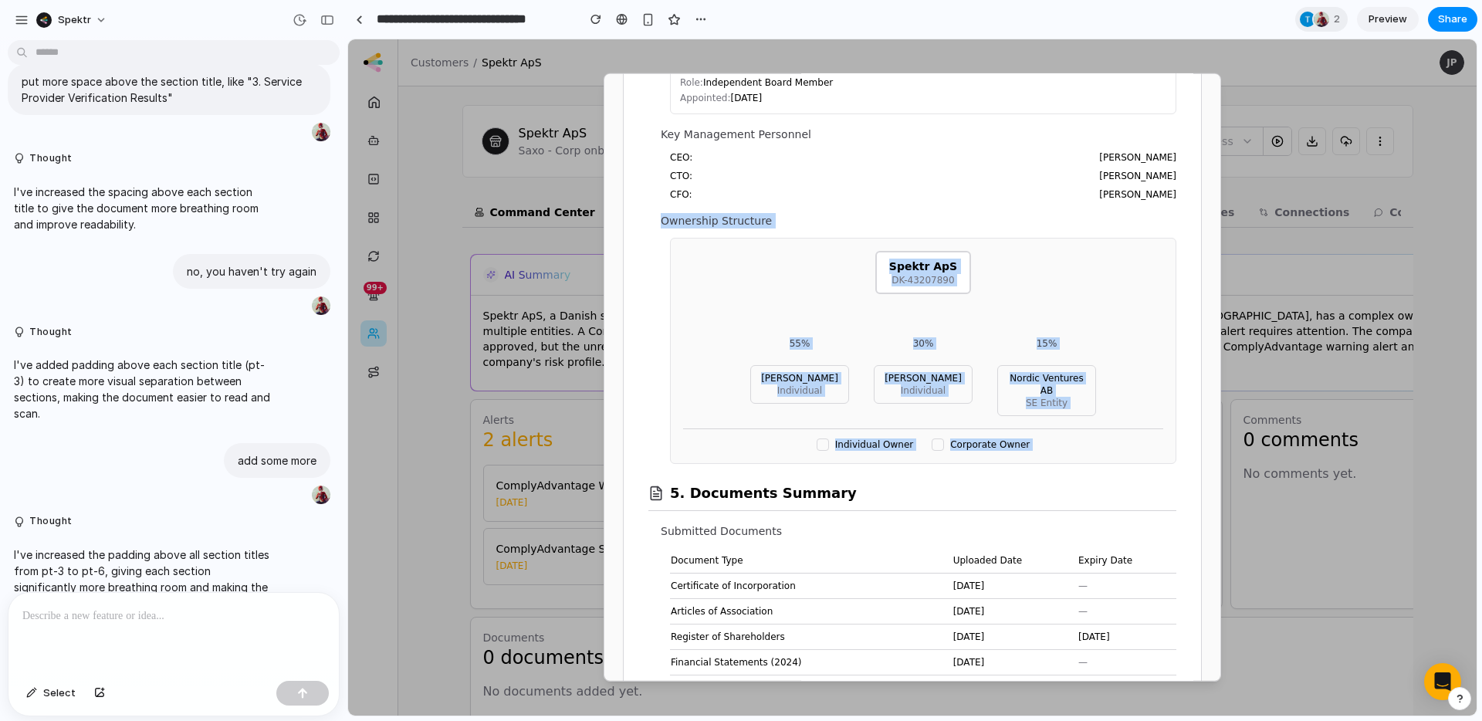
drag, startPoint x: 655, startPoint y: 221, endPoint x: 992, endPoint y: 485, distance: 428.1
click at [1081, 467] on div "Customer Due Diligence Report Entity: Spektr ApS Registration Number: DK-432078…" at bounding box center [911, 76] width 577 height 3406
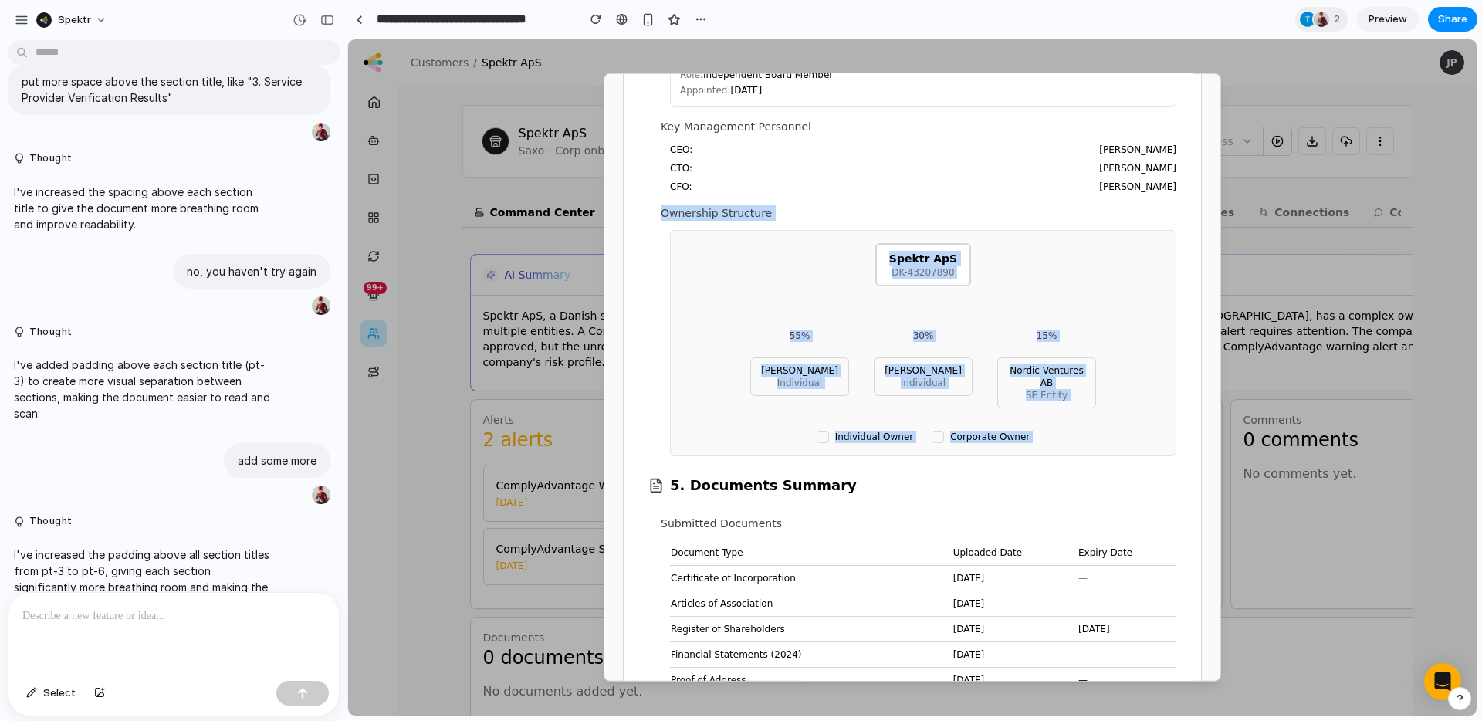
scroll to position [1616, 0]
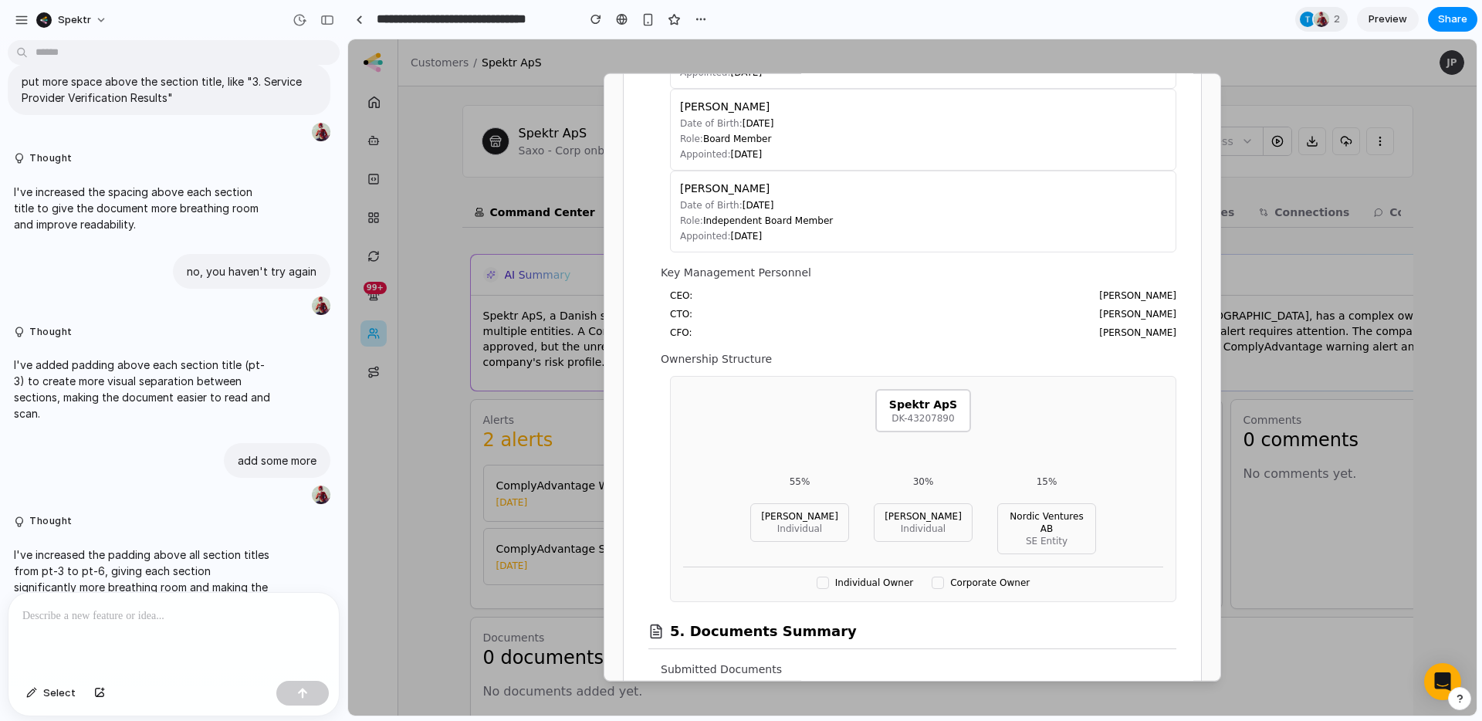
drag, startPoint x: 678, startPoint y: 327, endPoint x: 674, endPoint y: 314, distance: 13.7
click at [677, 327] on span "CFO:" at bounding box center [681, 332] width 22 height 12
drag, startPoint x: 662, startPoint y: 266, endPoint x: 762, endPoint y: 333, distance: 120.3
click at [762, 333] on div "Key Management Personnel CEO: [PERSON_NAME] CTO: [PERSON_NAME] CFO: [PERSON_NAM…" at bounding box center [918, 302] width 515 height 74
click at [1166, 333] on span "[PERSON_NAME]" at bounding box center [1137, 332] width 77 height 12
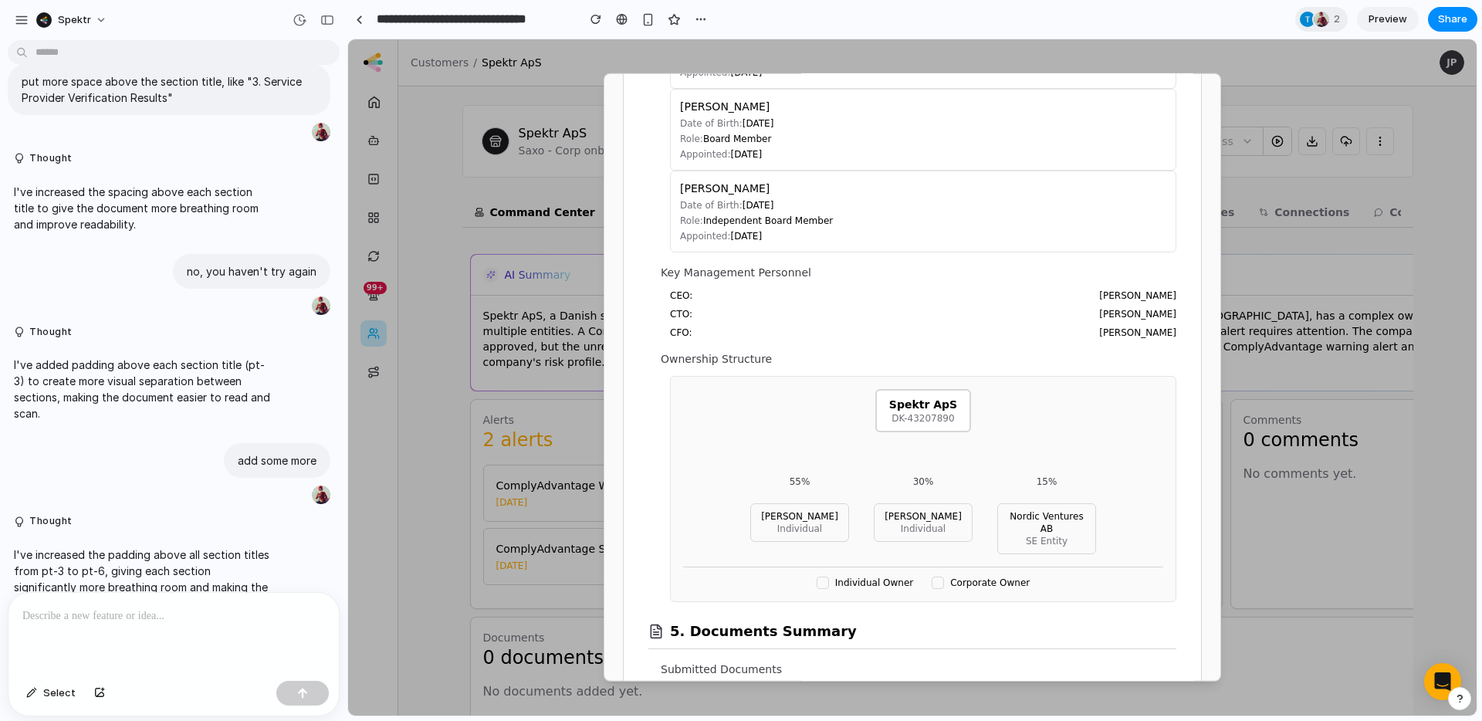
drag, startPoint x: 1168, startPoint y: 334, endPoint x: 636, endPoint y: 268, distance: 536.5
click at [636, 268] on div "Customer Due Diligence Report Entity: Spektr ApS Registration Number: DK-432078…" at bounding box center [911, 215] width 577 height 3406
click at [657, 274] on section "4. Related Entities & Ownership Structure Ultimate Beneficial Owners (UBO) [PER…" at bounding box center [912, 82] width 528 height 1039
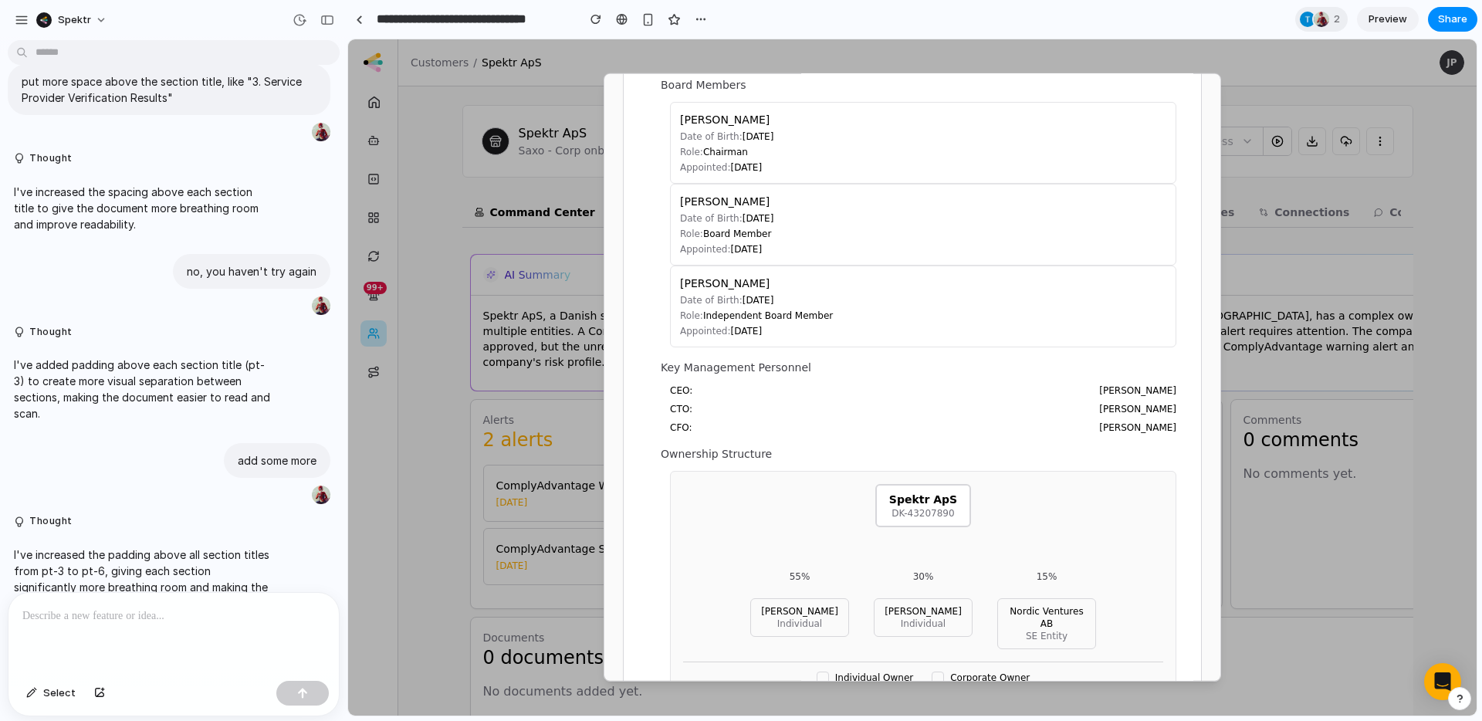
scroll to position [1510, 0]
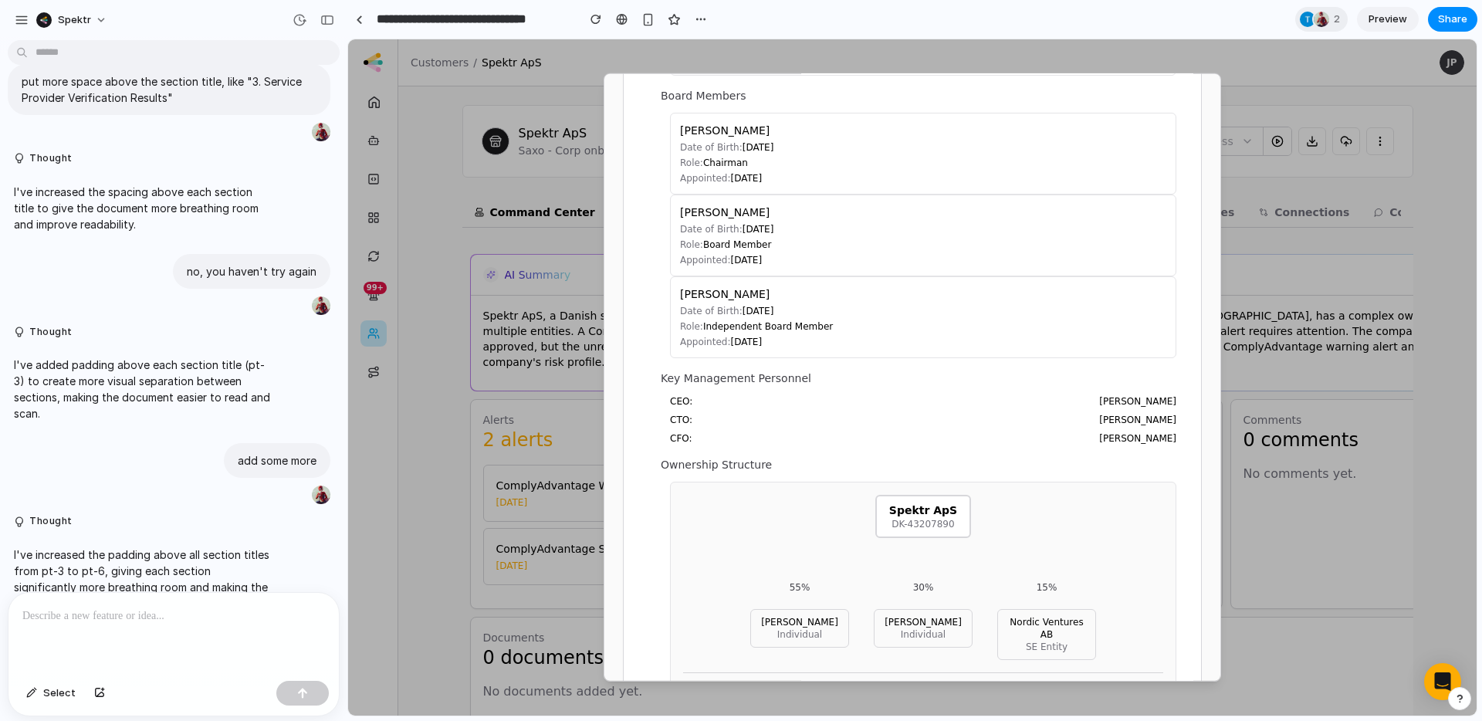
drag, startPoint x: 677, startPoint y: 324, endPoint x: 823, endPoint y: 338, distance: 146.5
click at [820, 336] on div "[PERSON_NAME] Date of Birth: [DEMOGRAPHIC_DATA] Role: Independent Board Member …" at bounding box center [923, 317] width 506 height 82
click at [807, 328] on p "Role: Independent Board Member" at bounding box center [923, 326] width 486 height 12
drag, startPoint x: 830, startPoint y: 328, endPoint x: 679, endPoint y: 322, distance: 150.6
click at [680, 322] on p "Role: Independent Board Member" at bounding box center [923, 326] width 486 height 12
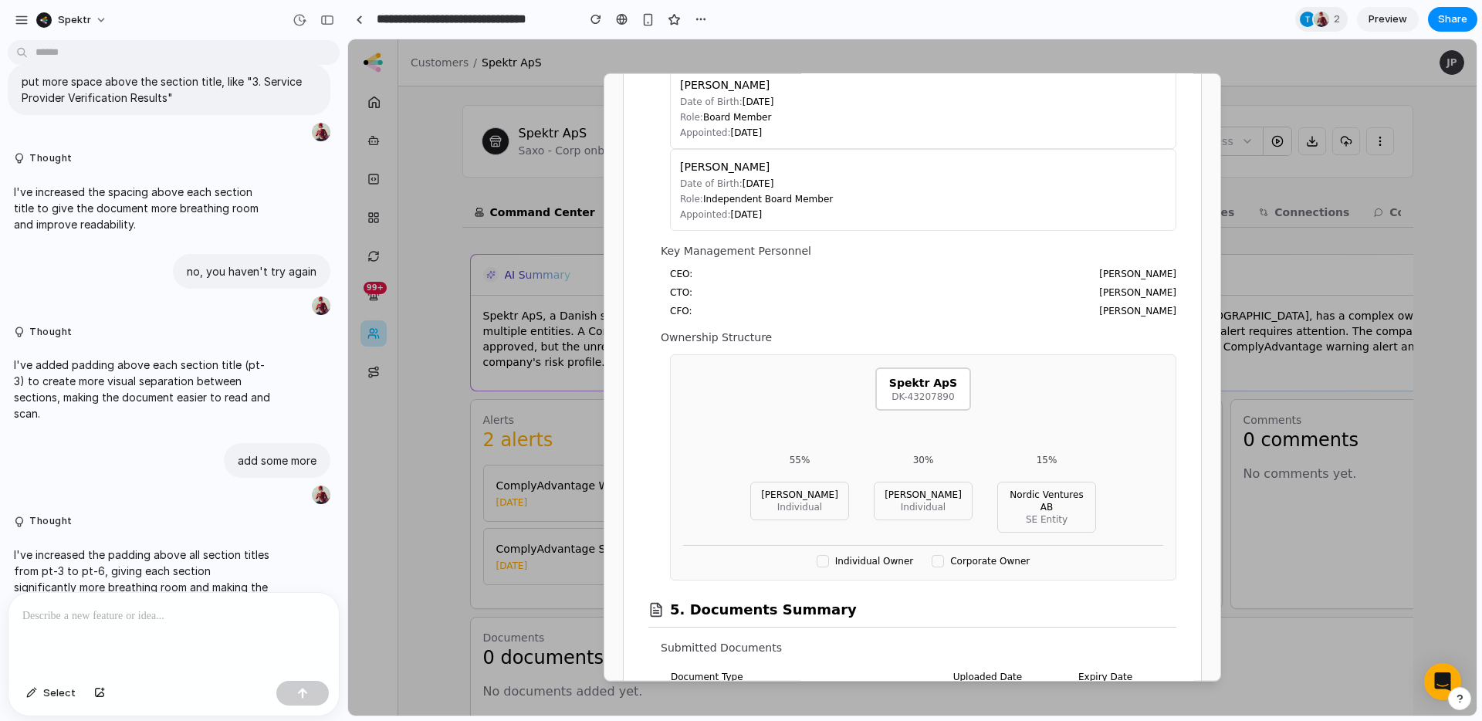
scroll to position [1650, 0]
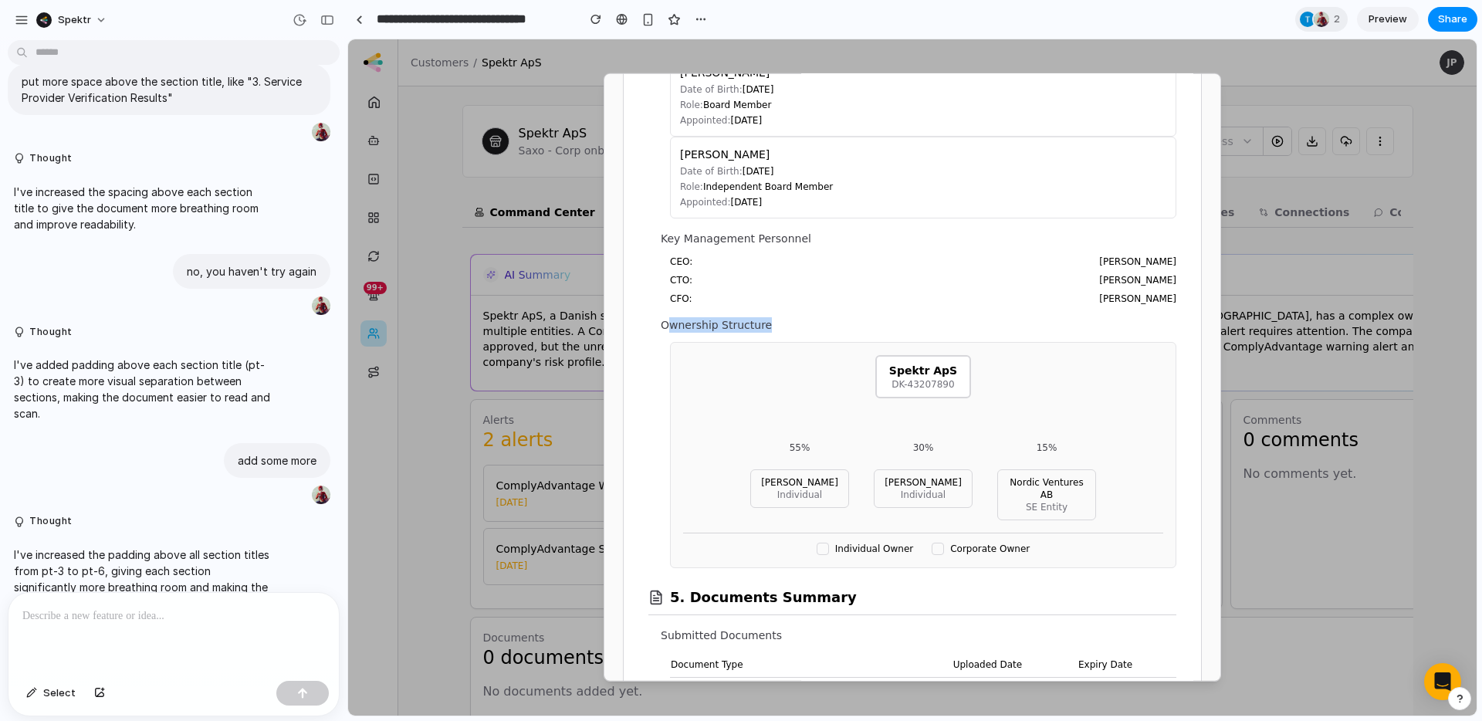
drag, startPoint x: 669, startPoint y: 326, endPoint x: 796, endPoint y: 328, distance: 127.3
click at [796, 328] on p "Ownership Structure" at bounding box center [918, 324] width 515 height 15
drag, startPoint x: 796, startPoint y: 328, endPoint x: 847, endPoint y: 338, distance: 51.9
click at [796, 328] on p "Ownership Structure" at bounding box center [918, 324] width 515 height 15
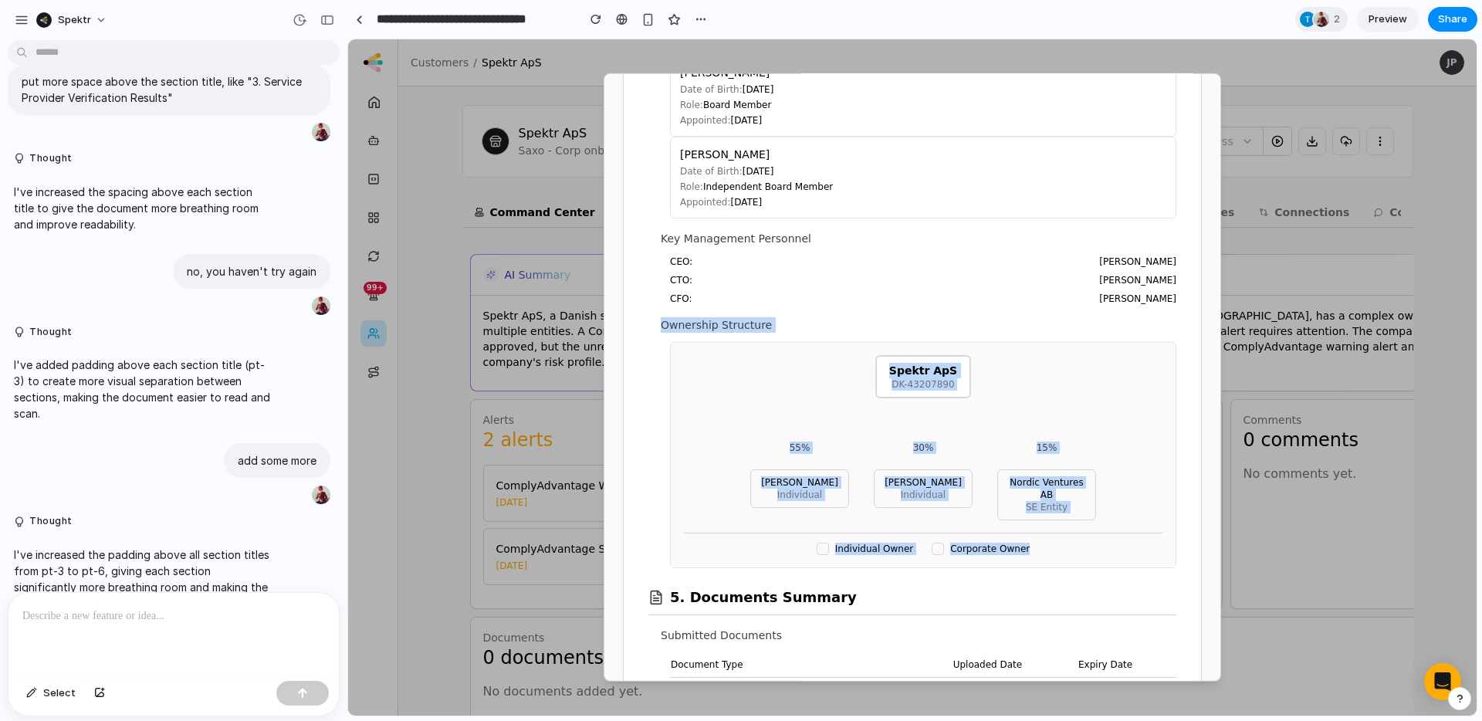
drag, startPoint x: 1083, startPoint y: 559, endPoint x: 659, endPoint y: 316, distance: 488.7
click at [659, 316] on section "4. Related Entities & Ownership Structure Ultimate Beneficial Owners (UBO) [PER…" at bounding box center [912, 48] width 528 height 1039
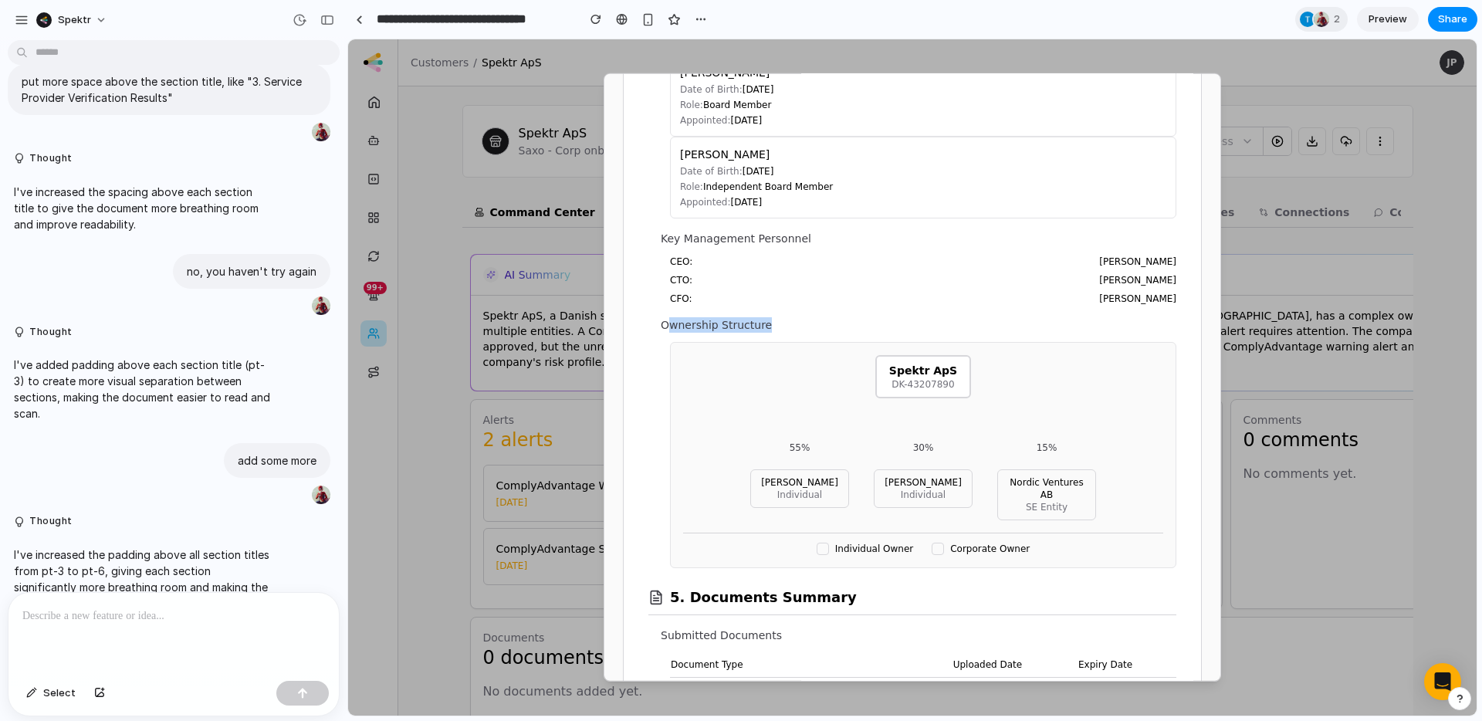
drag, startPoint x: 671, startPoint y: 326, endPoint x: 880, endPoint y: 332, distance: 210.0
click at [880, 332] on p "Ownership Structure" at bounding box center [918, 324] width 515 height 15
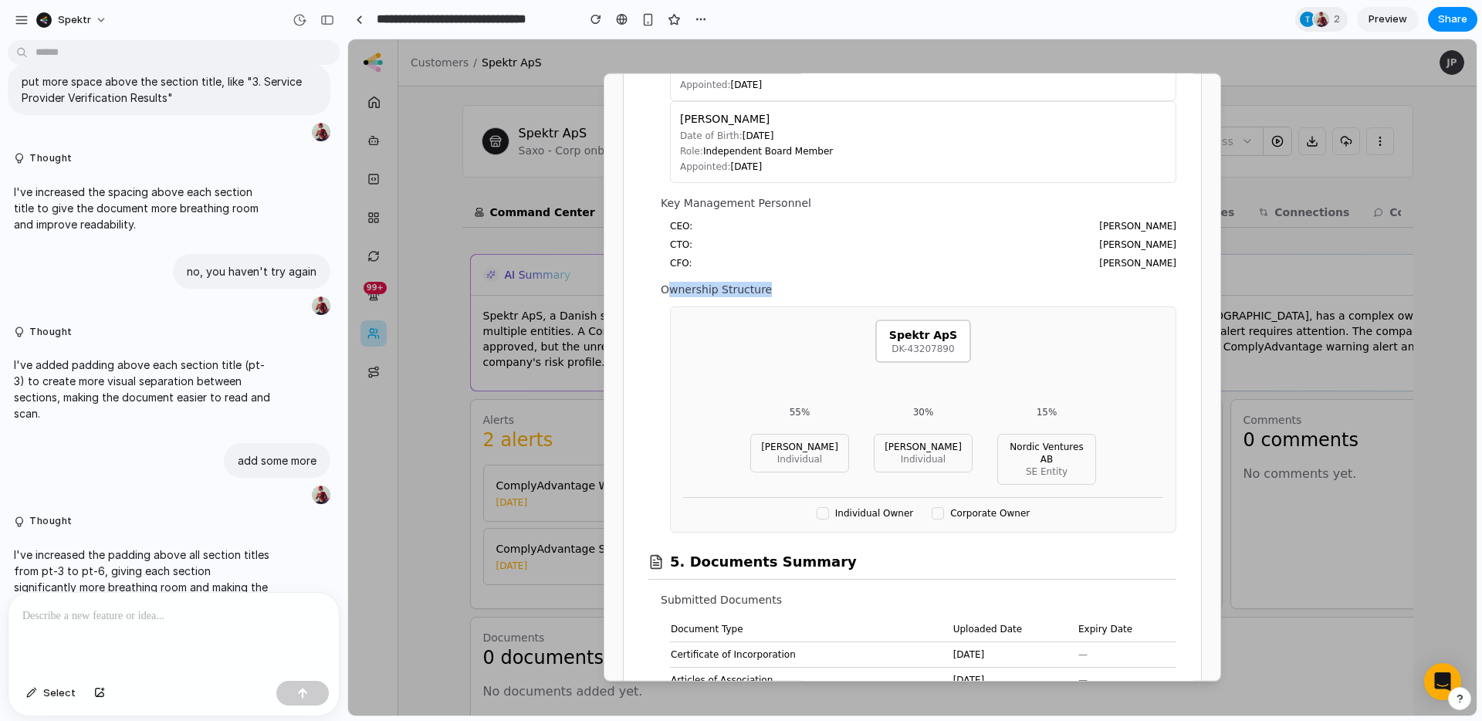
scroll to position [1684, 0]
click at [729, 366] on div "Spektr ApS DK-43207890 55% [PERSON_NAME] Individual 30% [PERSON_NAME] Individua…" at bounding box center [923, 421] width 480 height 200
drag, startPoint x: 779, startPoint y: 298, endPoint x: 789, endPoint y: 298, distance: 10.0
click at [789, 298] on div "Ownership Structure Spektr ApS DK-43207890 55% [PERSON_NAME] Individual 30% [PE…" at bounding box center [918, 407] width 515 height 251
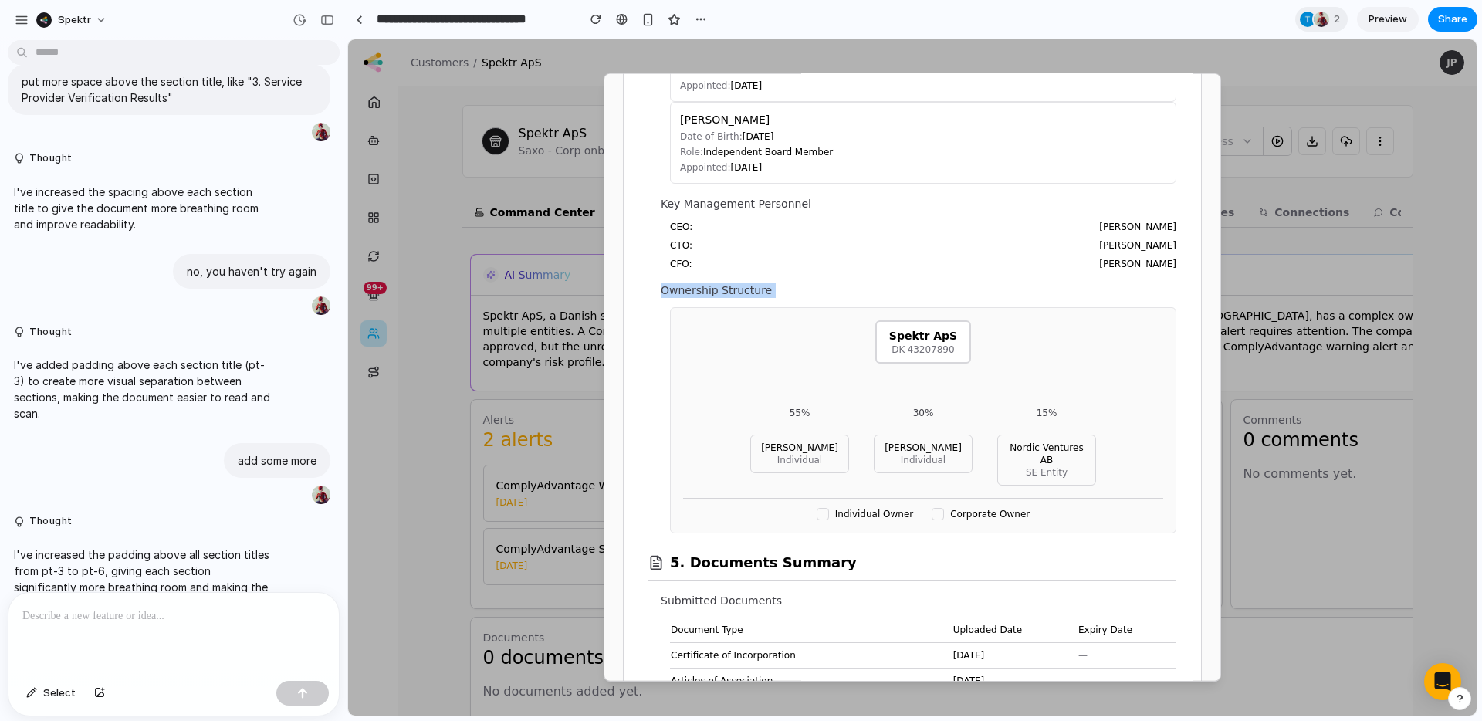
click at [789, 298] on div "Ownership Structure Spektr ApS DK-43207890 55% [PERSON_NAME] Individual 30% [PE…" at bounding box center [918, 407] width 515 height 251
click at [843, 495] on div "Spektr ApS DK-43207890 55% [PERSON_NAME] Individual 30% [PERSON_NAME] Individua…" at bounding box center [923, 420] width 480 height 200
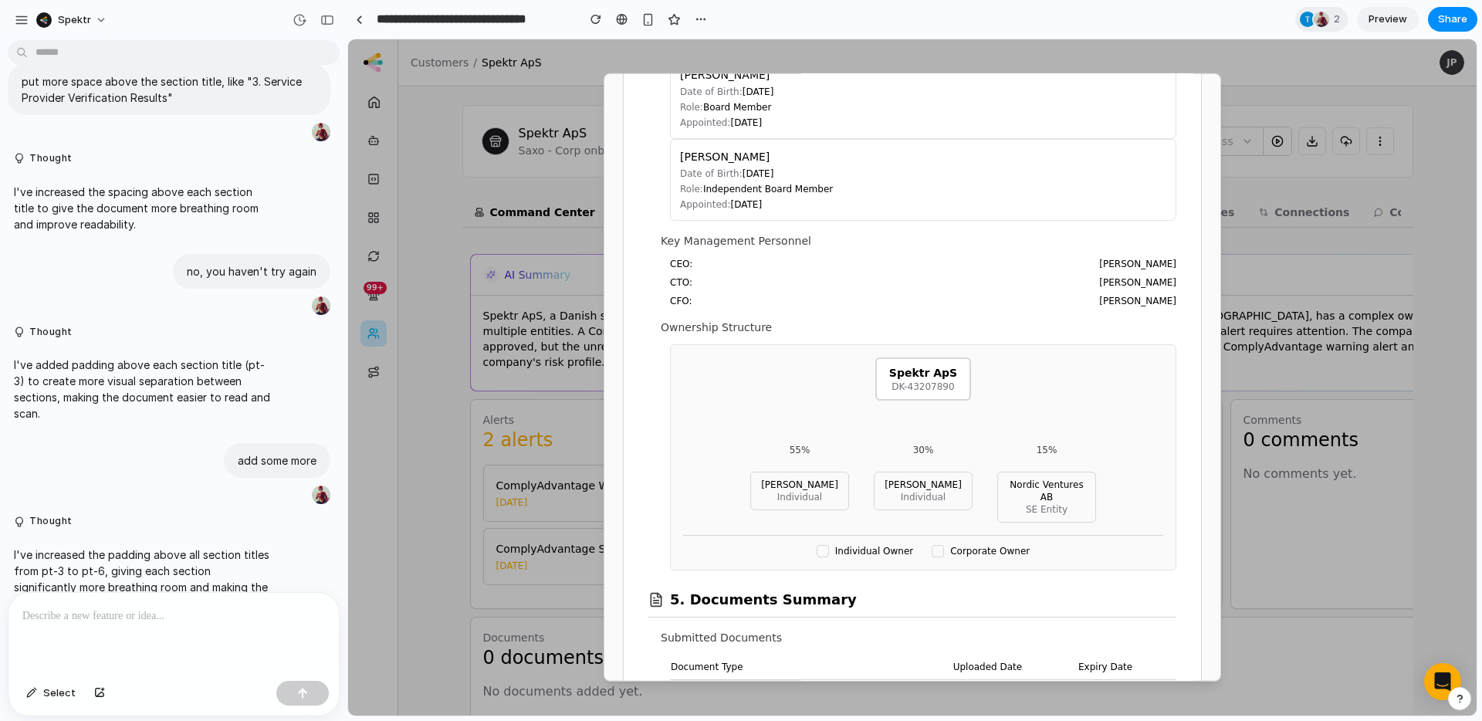
scroll to position [1647, 0]
drag, startPoint x: 664, startPoint y: 326, endPoint x: 805, endPoint y: 328, distance: 141.2
click at [805, 328] on p "Ownership Structure" at bounding box center [918, 327] width 515 height 15
click at [736, 330] on p "Ownership Structure" at bounding box center [918, 327] width 515 height 15
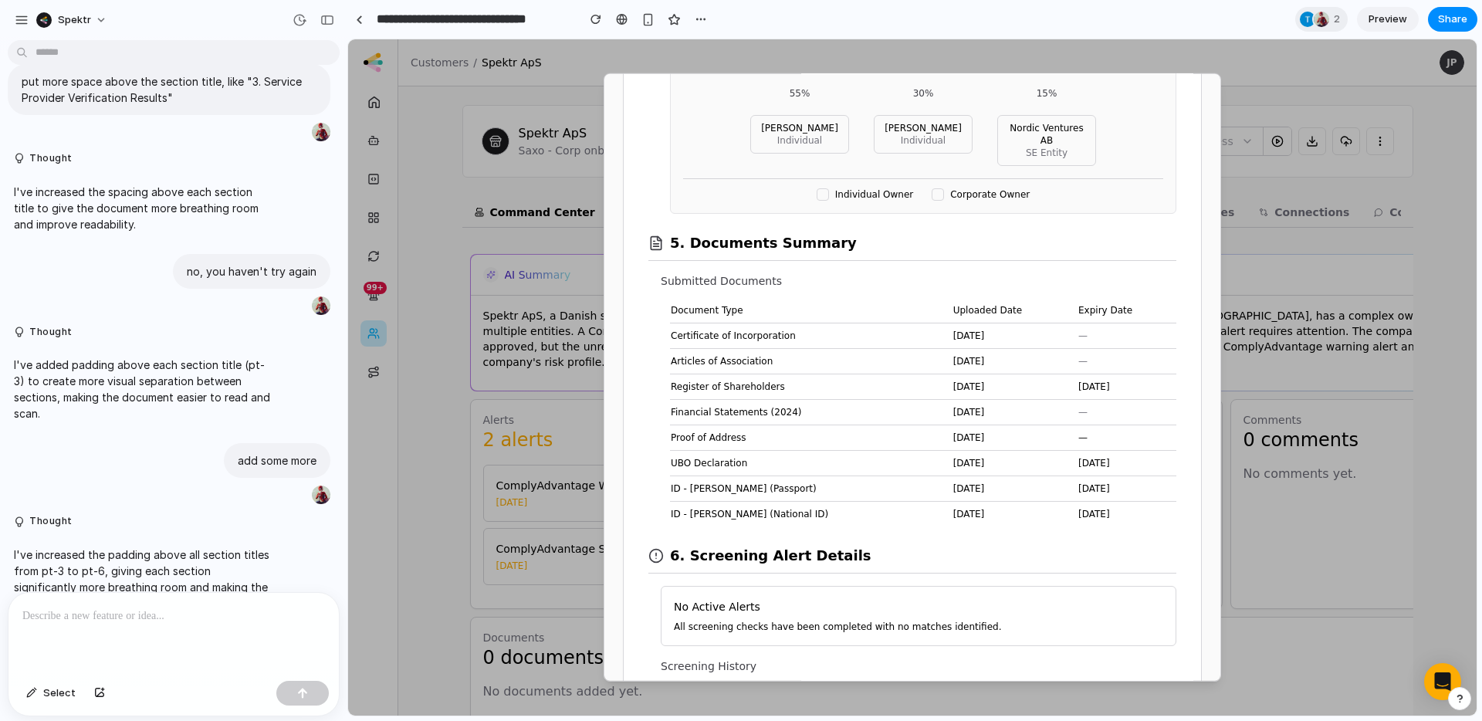
scroll to position [2018, 0]
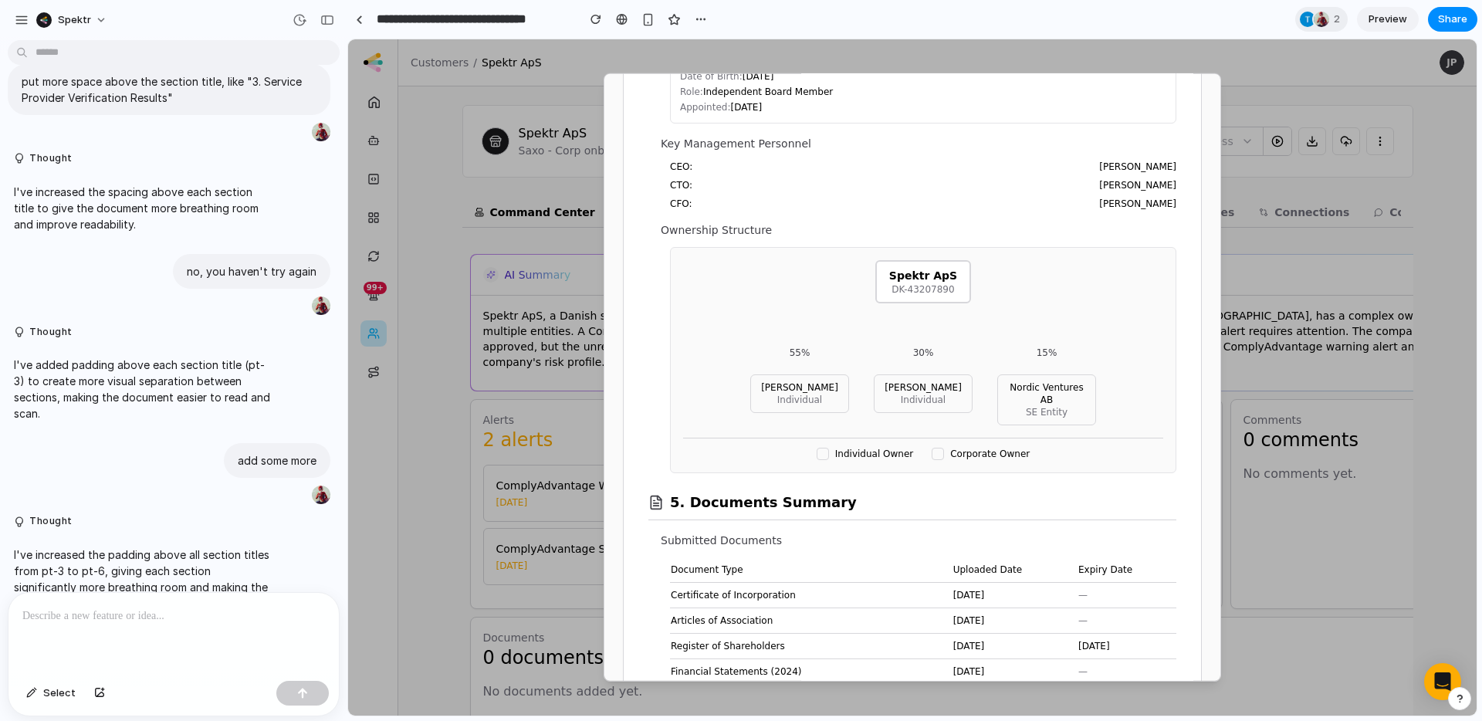
scroll to position [1670, 0]
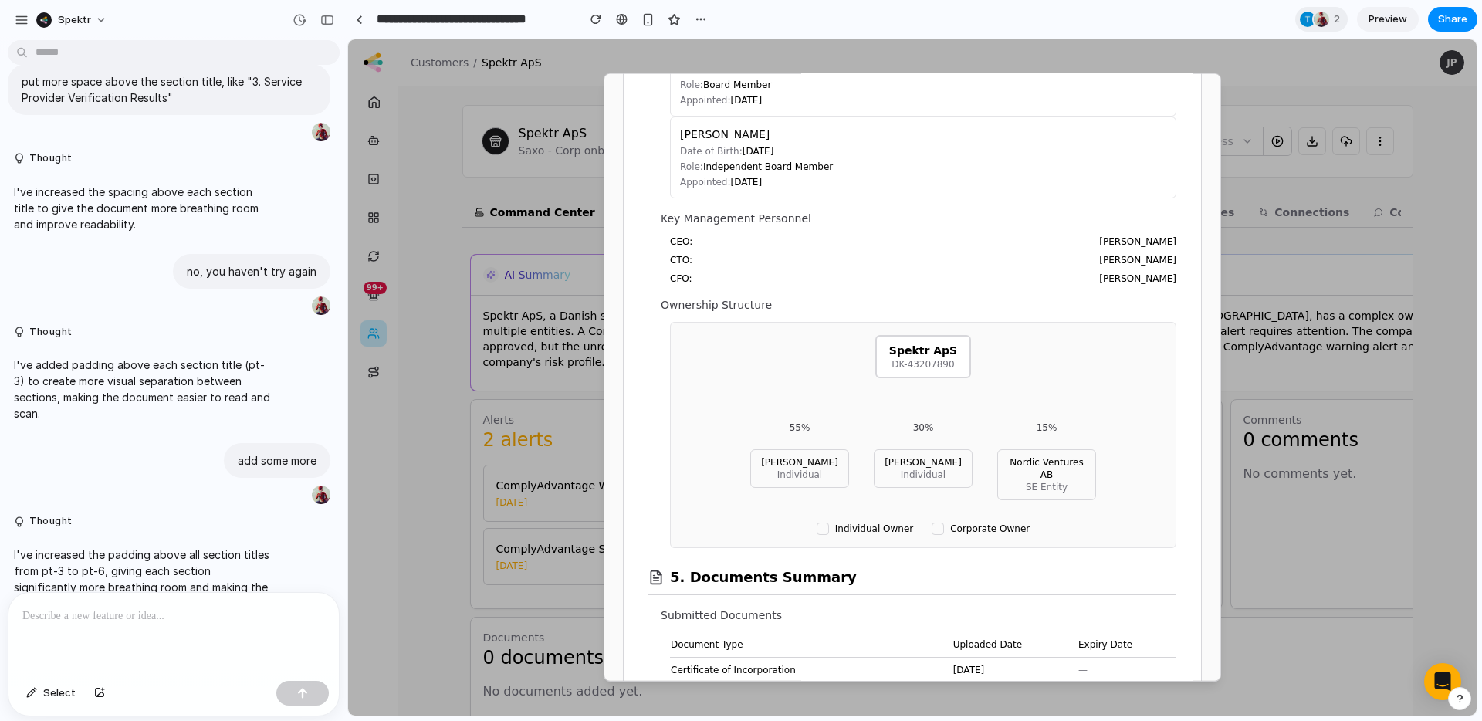
click at [662, 211] on p "Key Management Personnel" at bounding box center [918, 218] width 515 height 15
drag, startPoint x: 661, startPoint y: 213, endPoint x: 851, endPoint y: 216, distance: 189.8
click at [851, 216] on p "Key Management Personnel" at bounding box center [918, 218] width 515 height 15
copy p "Key Management Personnel"
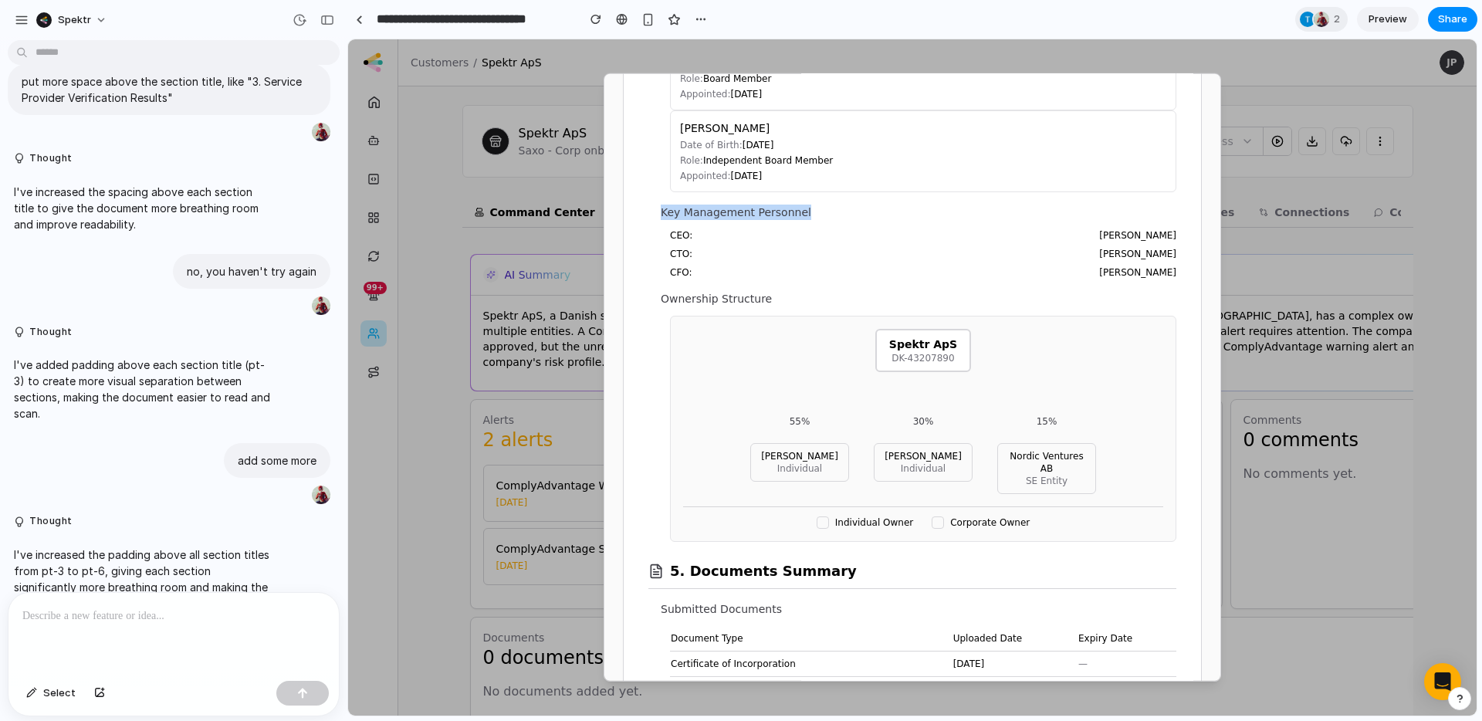
click at [779, 198] on div "Ultimate Beneficial Owners (UBO) [PERSON_NAME] Danish National 55% ownership Da…" at bounding box center [918, 51] width 515 height 979
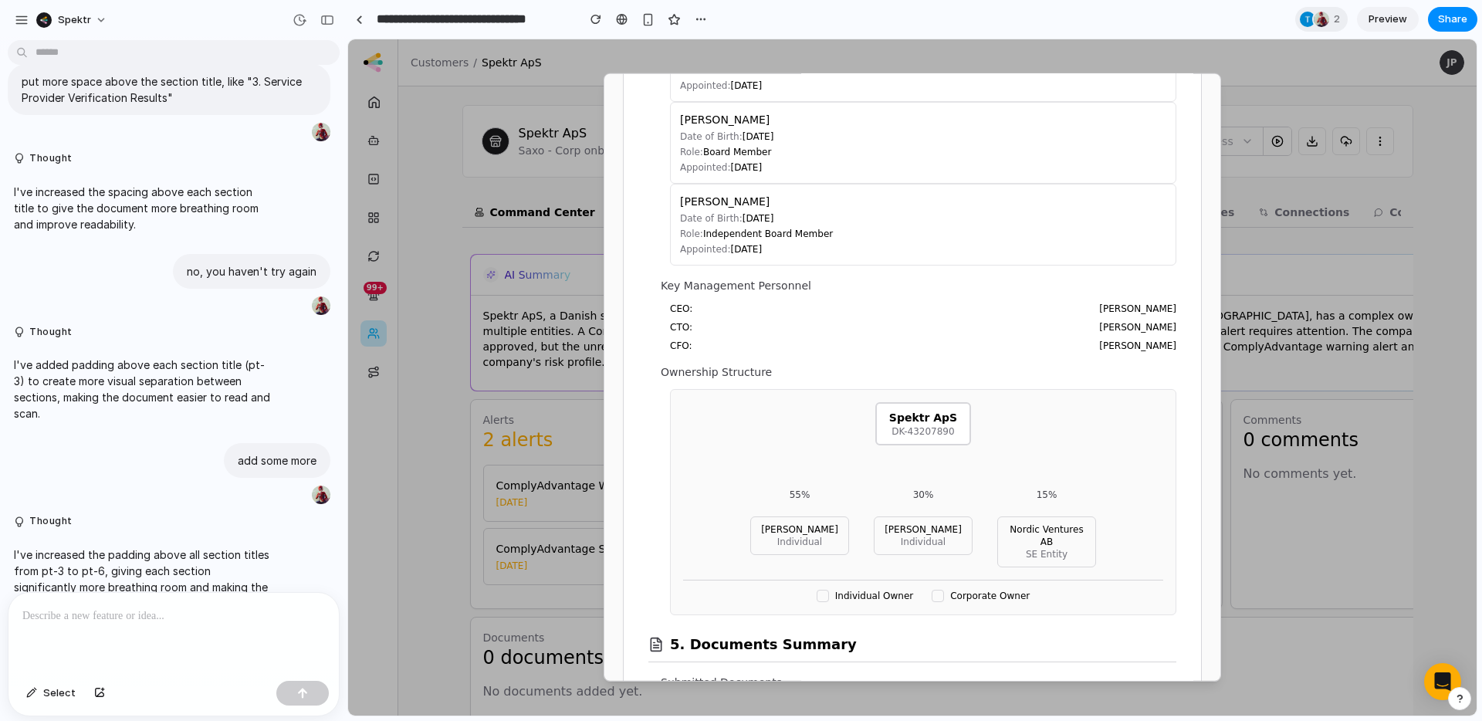
scroll to position [1601, 0]
drag, startPoint x: 661, startPoint y: 285, endPoint x: 702, endPoint y: 350, distance: 76.6
click at [702, 350] on div "Key Management Personnel CEO: [PERSON_NAME] CTO: [PERSON_NAME] CFO: [PERSON_NAM…" at bounding box center [918, 316] width 515 height 74
drag, startPoint x: 1156, startPoint y: 346, endPoint x: 1178, endPoint y: 350, distance: 21.9
click at [1156, 346] on span "[PERSON_NAME]" at bounding box center [1137, 347] width 77 height 12
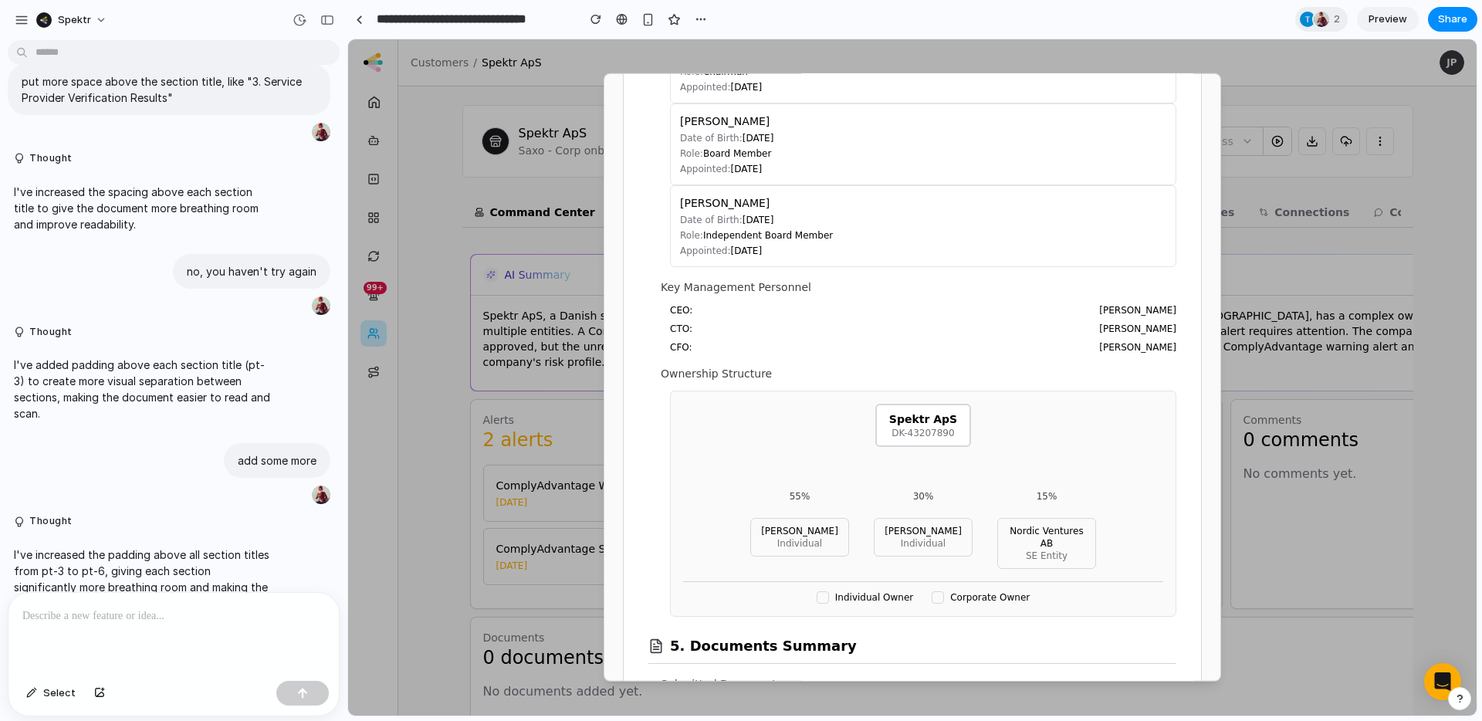
drag, startPoint x: 1130, startPoint y: 342, endPoint x: 678, endPoint y: 296, distance: 453.7
click at [678, 296] on div "Customer Due Diligence Report Entity: Spektr ApS Registration Number: DK-432078…" at bounding box center [911, 229] width 577 height 3406
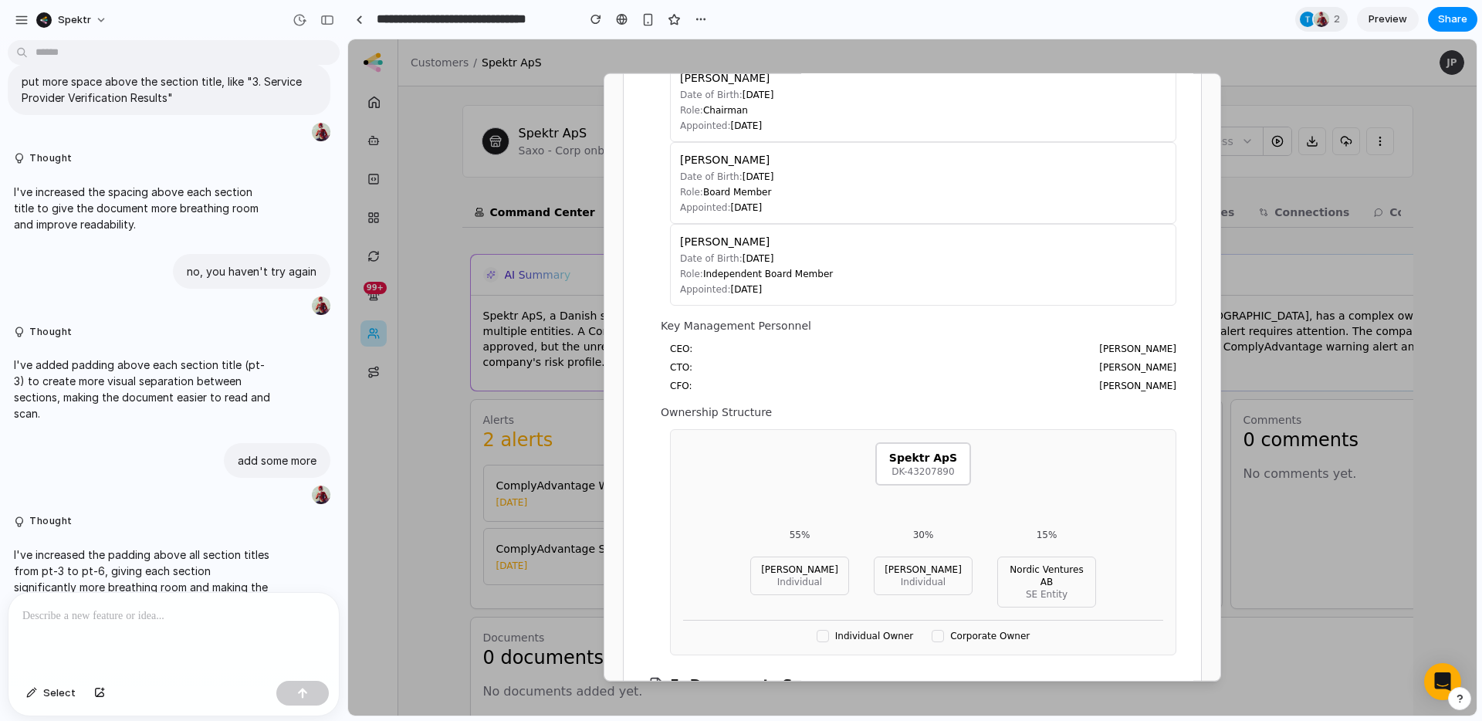
scroll to position [1552, 0]
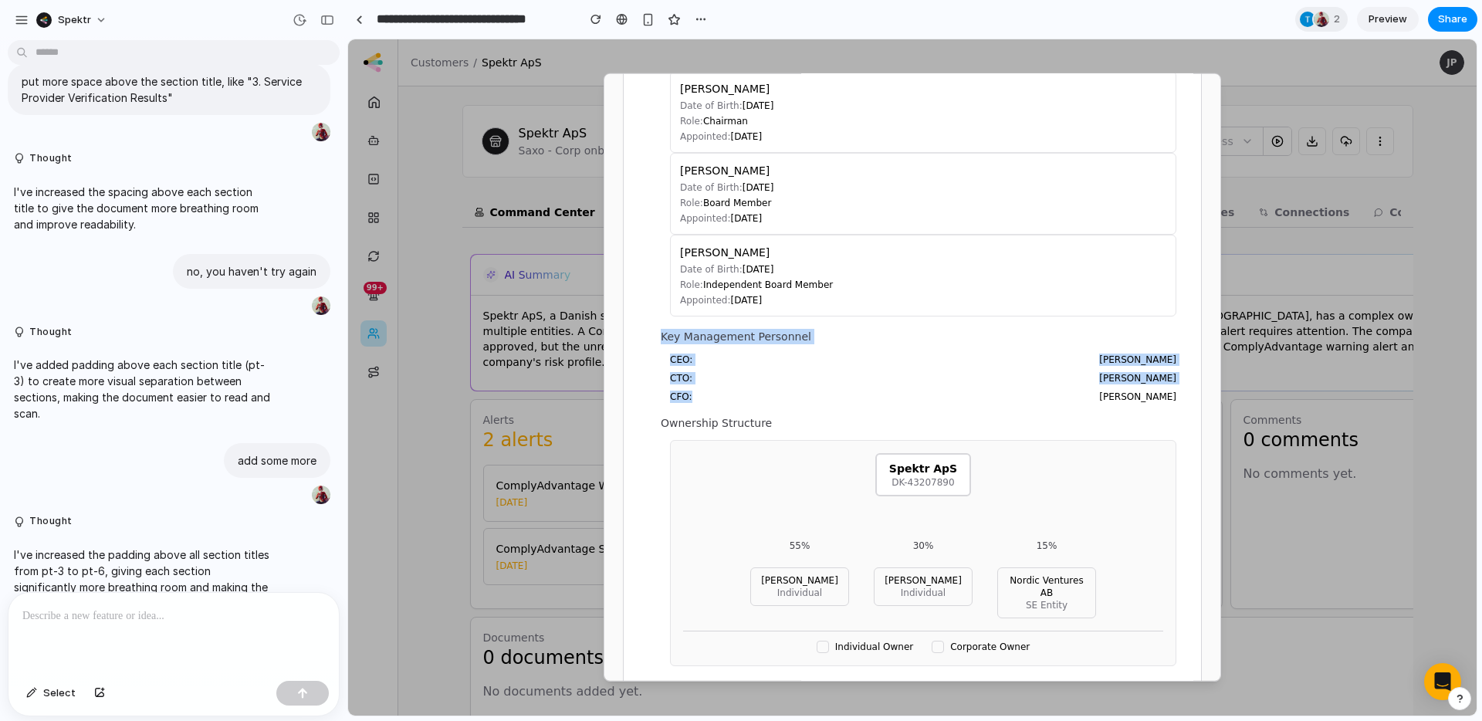
drag, startPoint x: 657, startPoint y: 331, endPoint x: 722, endPoint y: 398, distance: 93.9
click at [722, 398] on section "4. Related Entities & Ownership Structure Ultimate Beneficial Owners (UBO) [PER…" at bounding box center [912, 146] width 528 height 1039
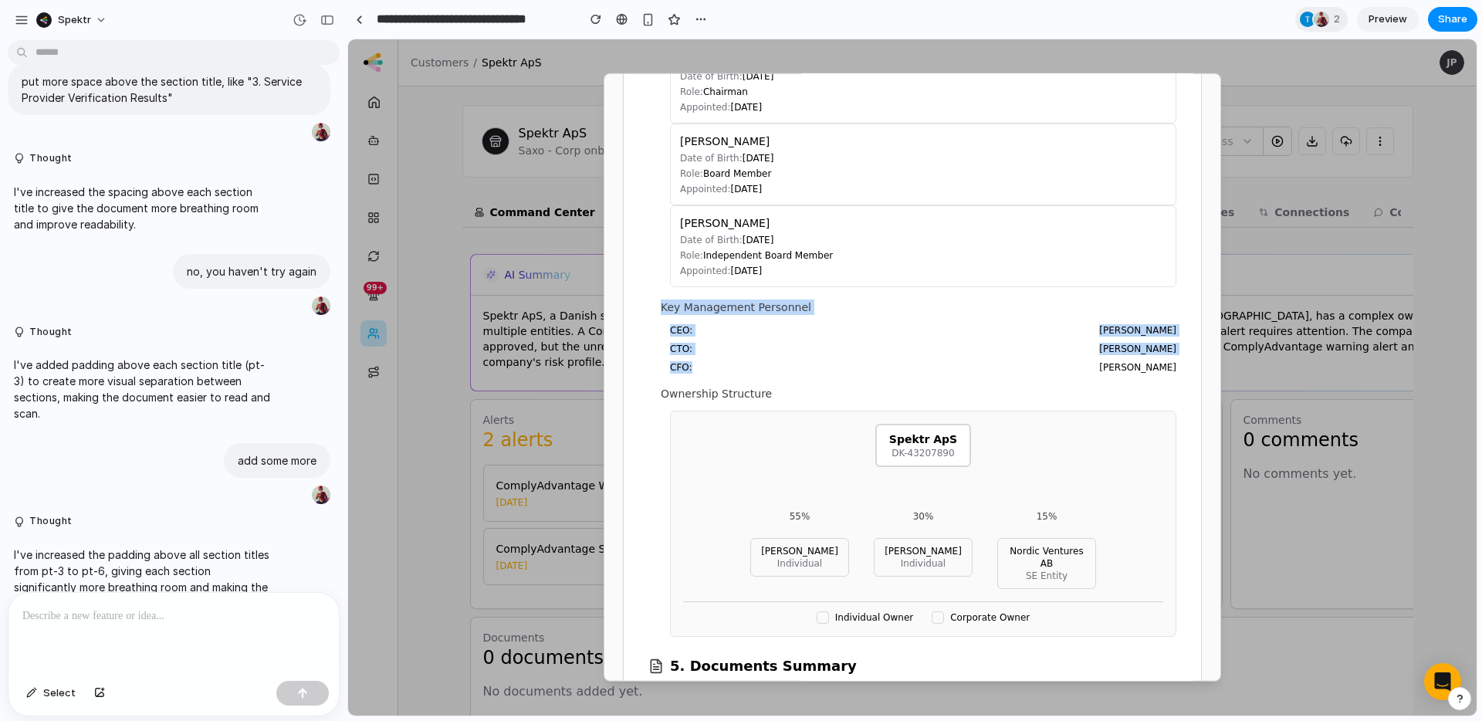
scroll to position [1585, 0]
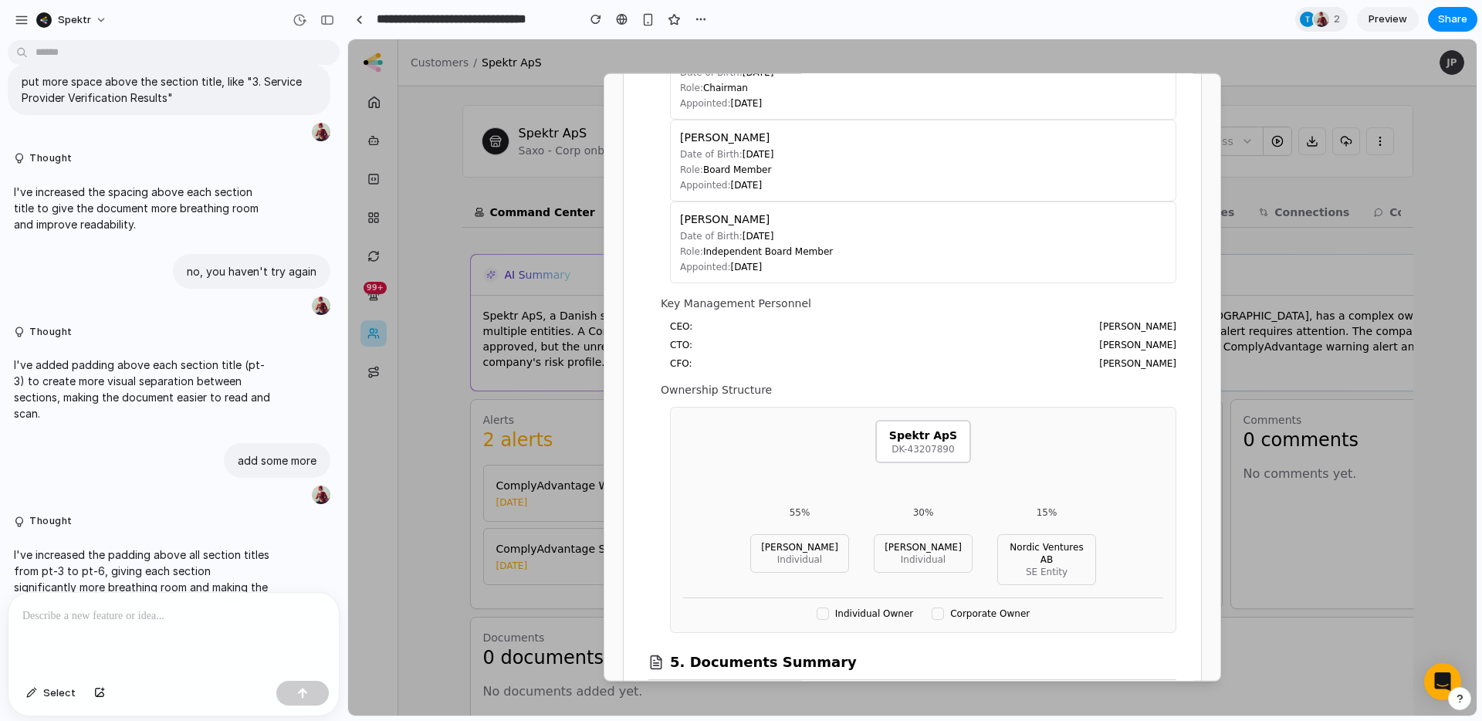
click at [695, 354] on div "CEO: [PERSON_NAME] CTO: [PERSON_NAME] CFO: [PERSON_NAME]" at bounding box center [923, 344] width 506 height 49
drag, startPoint x: 700, startPoint y: 366, endPoint x: 662, endPoint y: 314, distance: 64.1
click at [662, 314] on div "Key Management Personnel CEO: [PERSON_NAME] CTO: [PERSON_NAME] CFO: [PERSON_NAM…" at bounding box center [918, 333] width 515 height 74
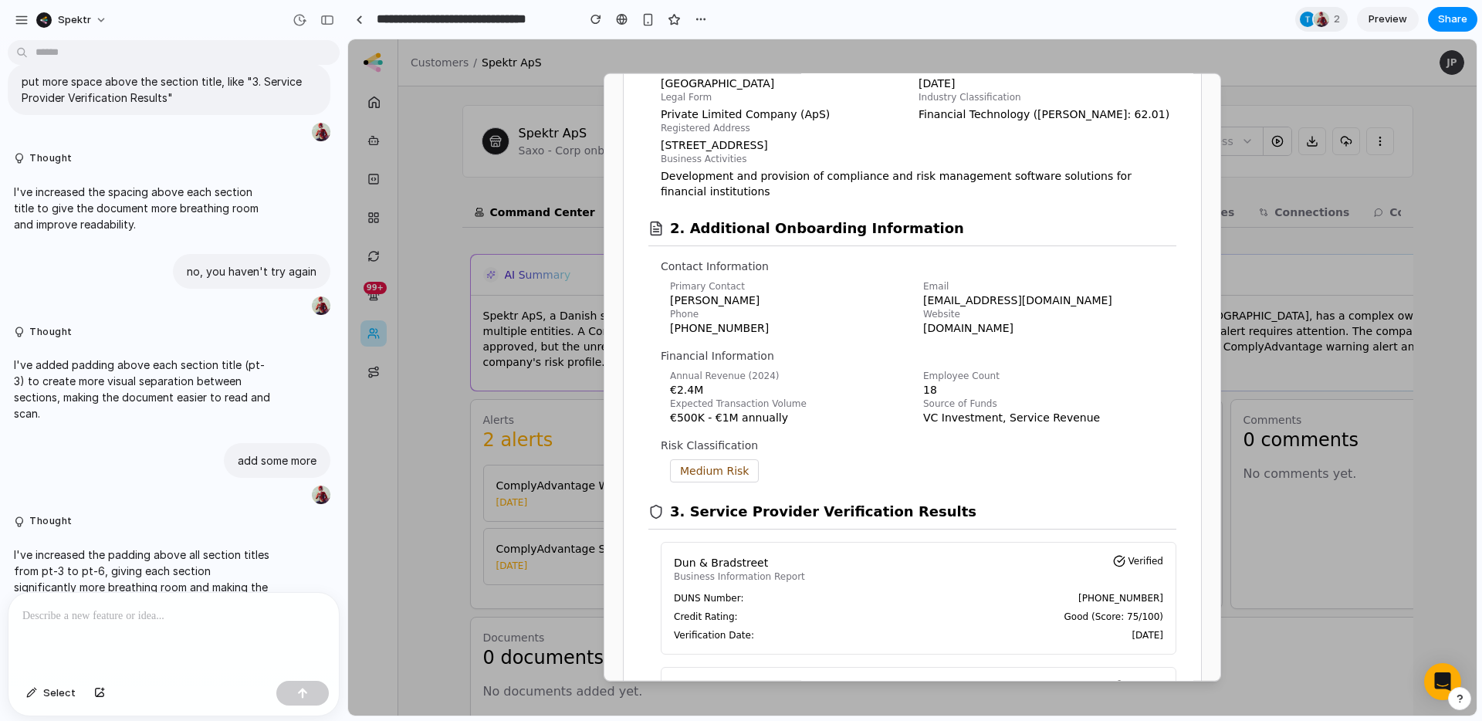
scroll to position [225, 0]
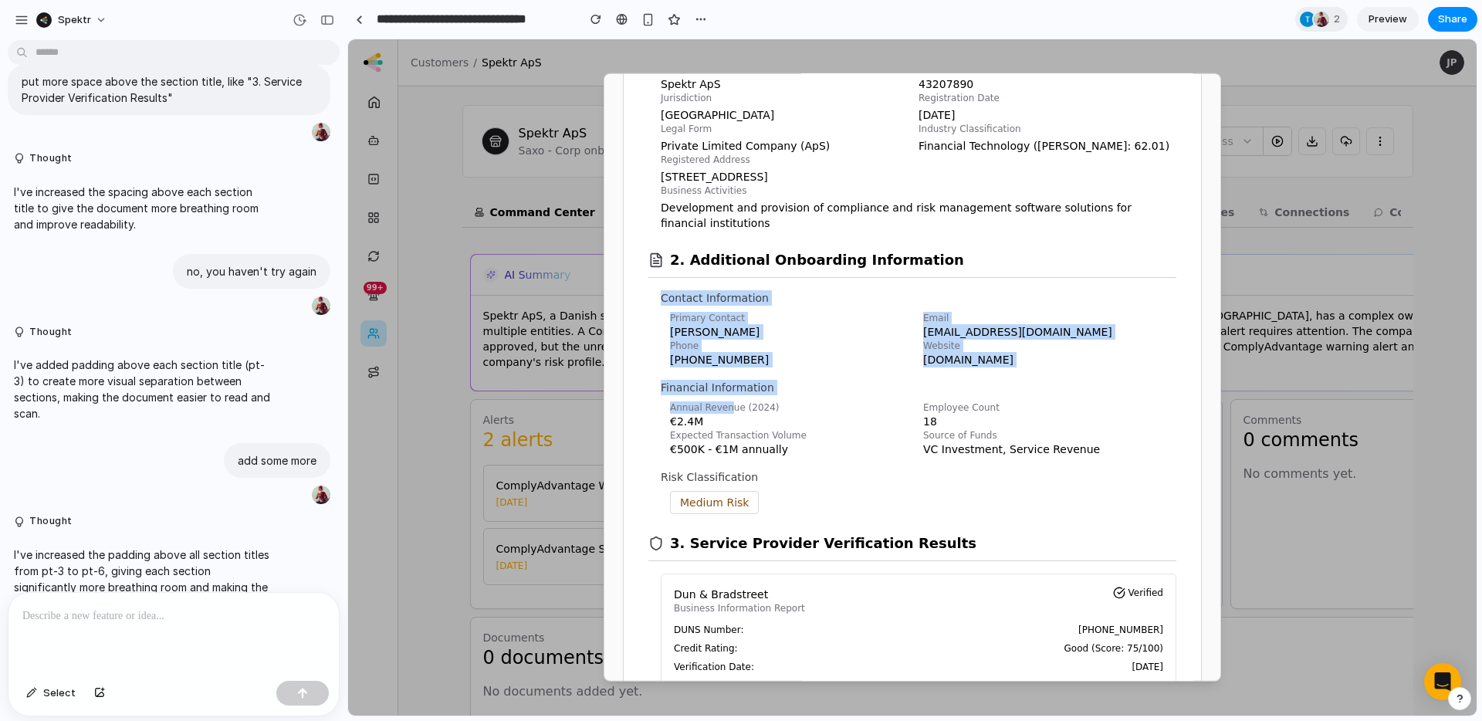
drag, startPoint x: 660, startPoint y: 291, endPoint x: 728, endPoint y: 410, distance: 137.2
click at [728, 410] on div "Contact Information Primary Contact [PERSON_NAME] Email [EMAIL_ADDRESS][DOMAIN_…" at bounding box center [918, 402] width 515 height 224
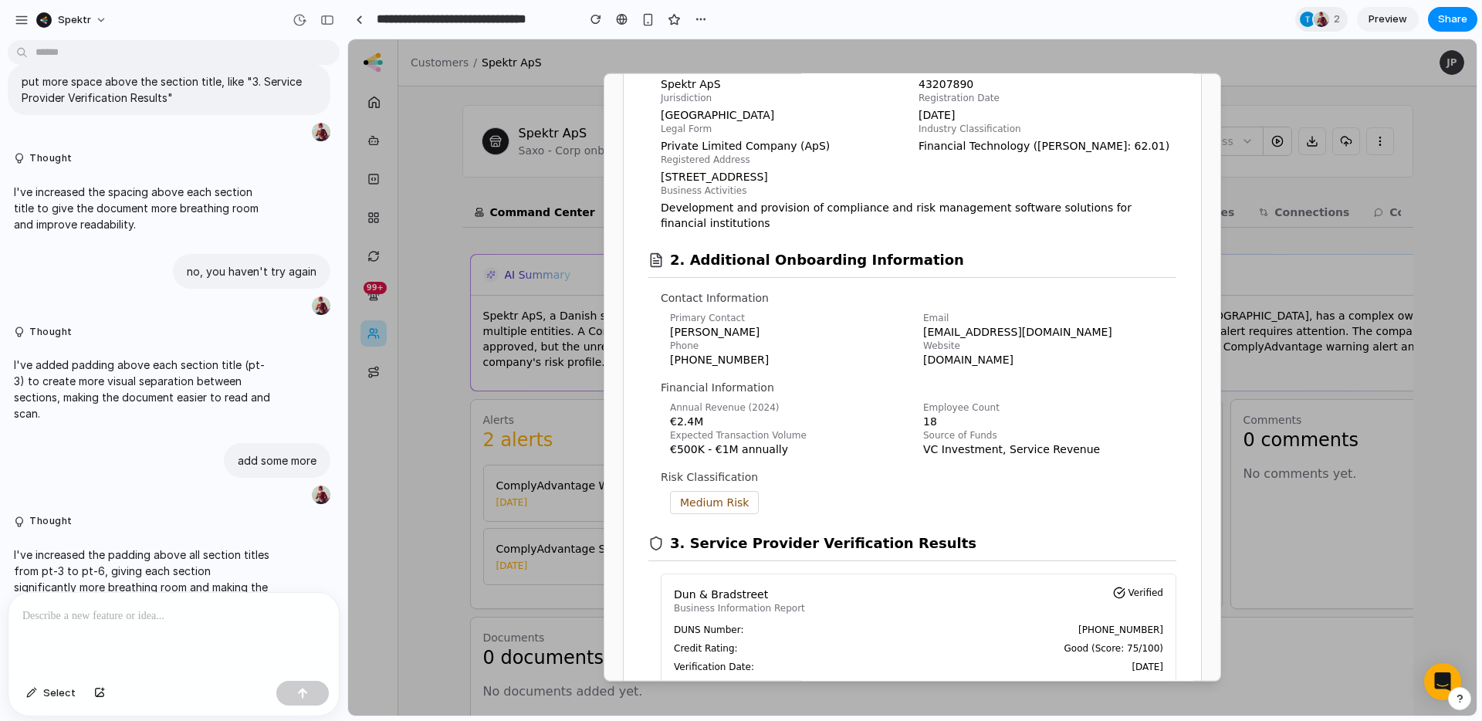
click at [760, 416] on p "€2.4M" at bounding box center [796, 421] width 253 height 15
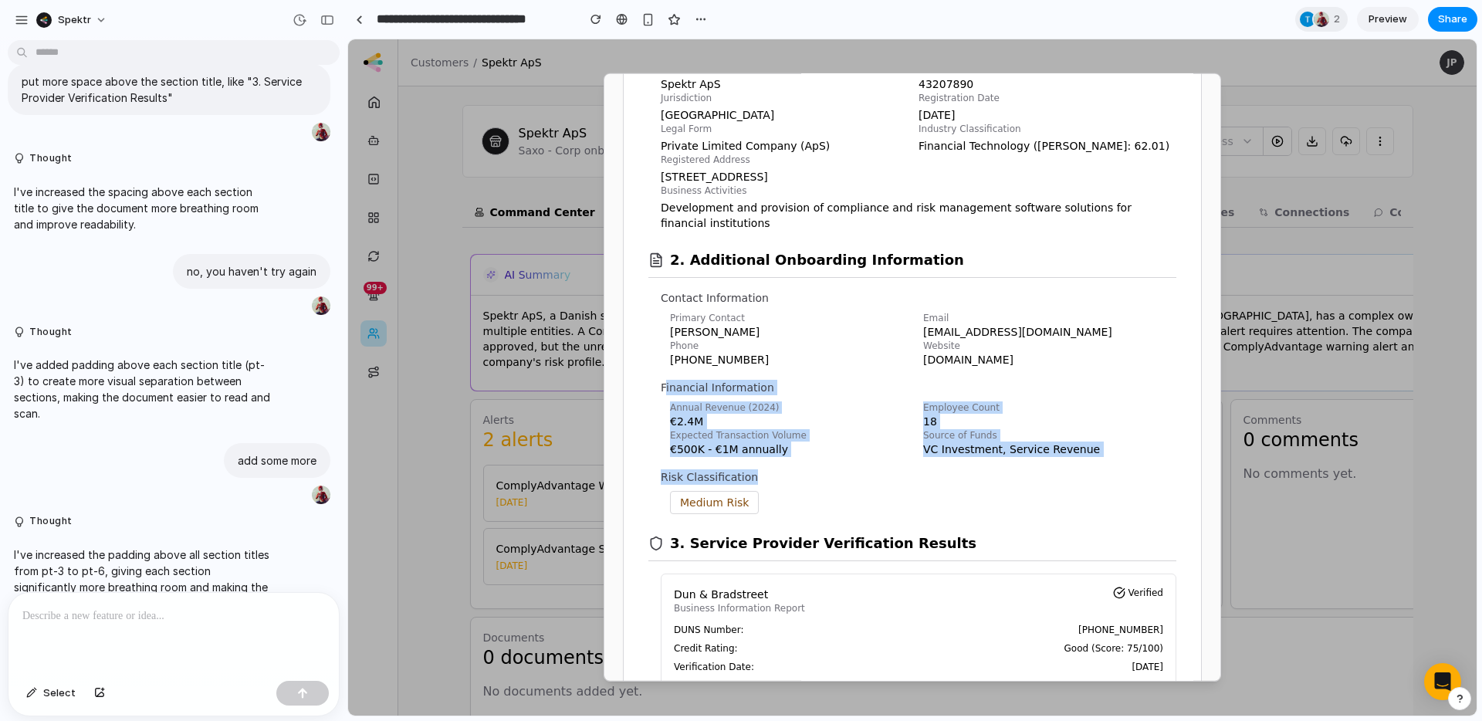
drag, startPoint x: 674, startPoint y: 458, endPoint x: 666, endPoint y: 387, distance: 72.2
click at [666, 387] on div "Contact Information Primary Contact [PERSON_NAME] Email [EMAIL_ADDRESS][DOMAIN_…" at bounding box center [918, 402] width 515 height 224
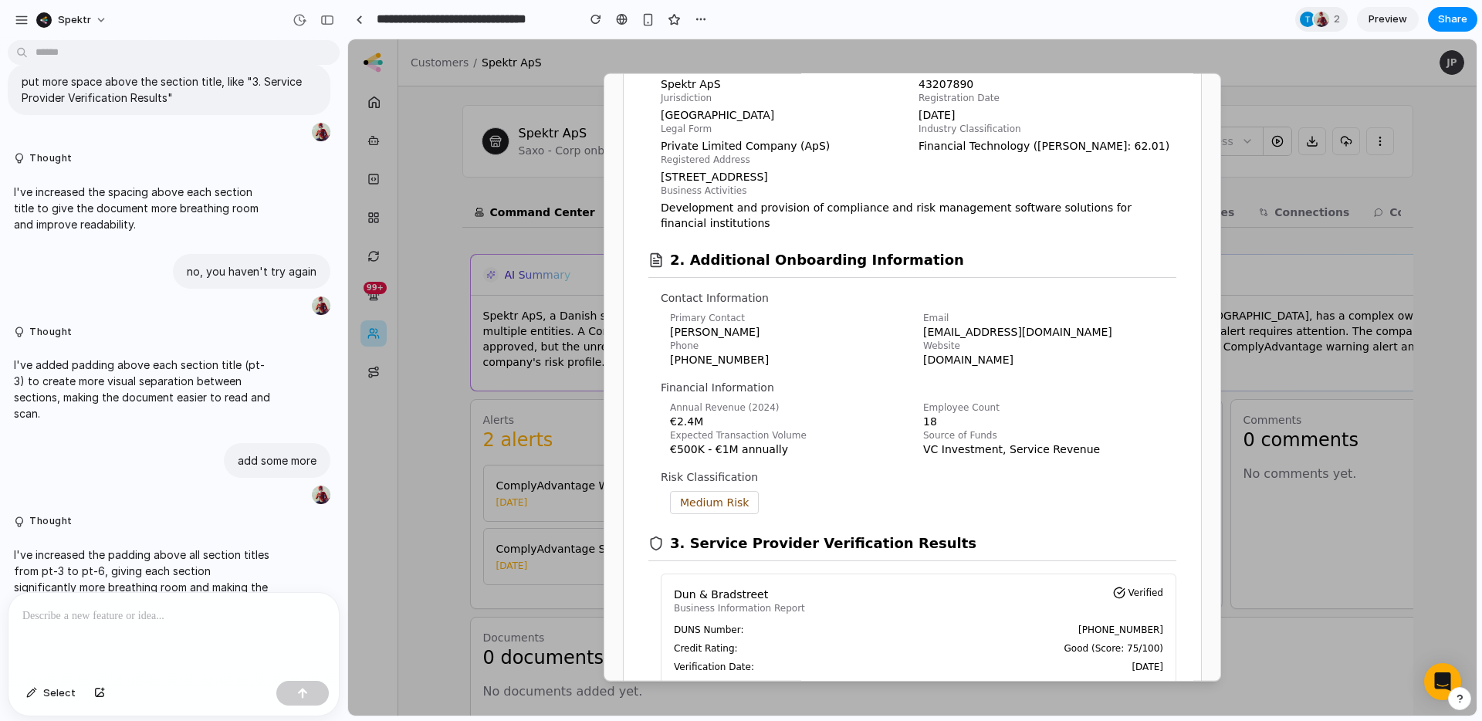
click at [657, 386] on section "2. Additional Onboarding Information Contact Information Primary Contact [PERSO…" at bounding box center [912, 372] width 528 height 283
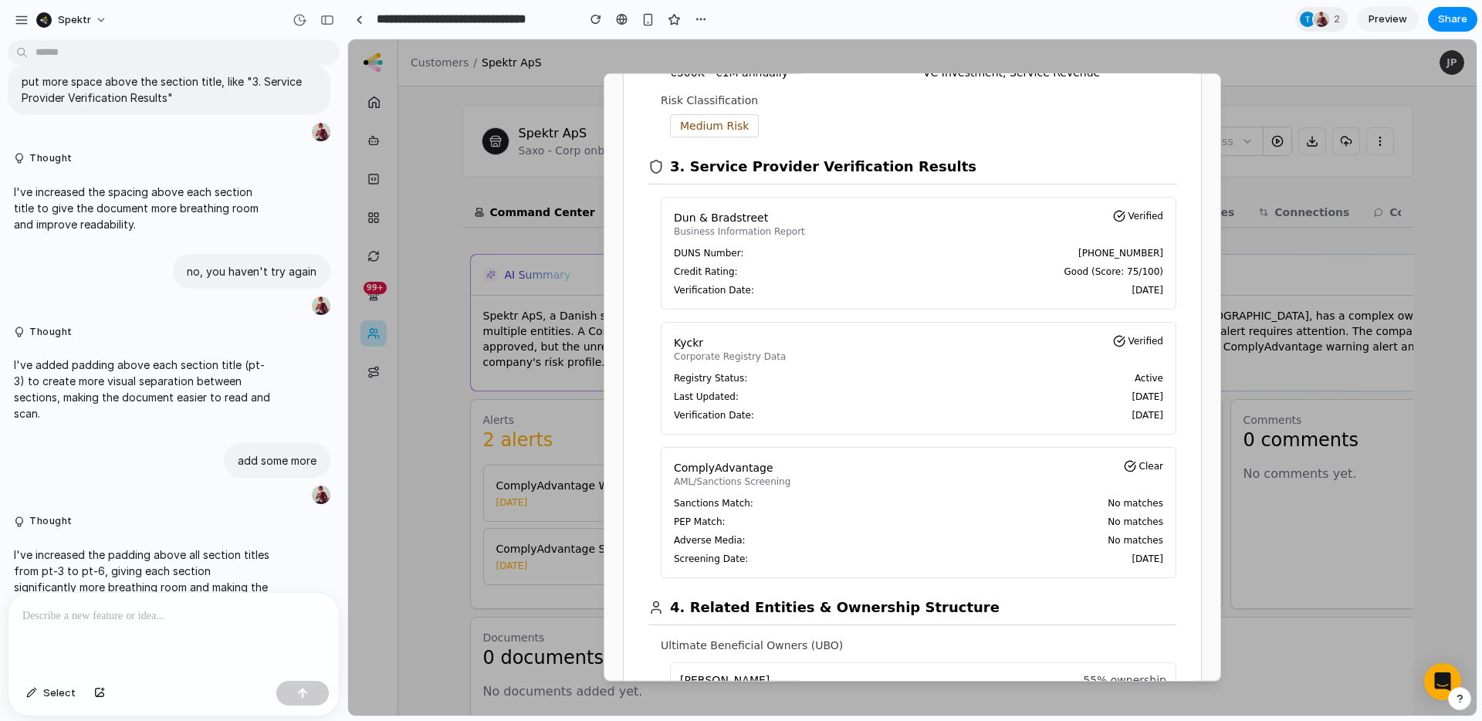
scroll to position [626, 0]
